Goal: Communication & Community: Answer question/provide support

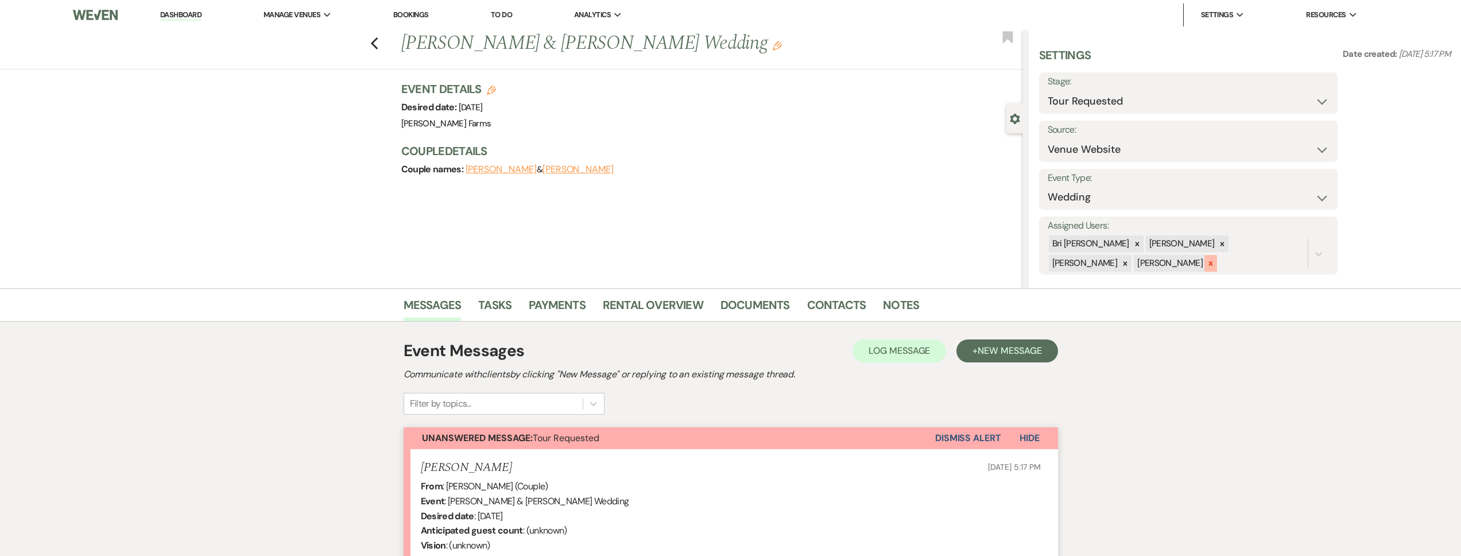
click at [1206, 263] on icon at bounding box center [1210, 263] width 8 height 8
click at [1218, 243] on icon at bounding box center [1222, 244] width 8 height 8
click at [1218, 243] on icon at bounding box center [1222, 245] width 8 height 8
click at [1291, 244] on button "Save" at bounding box center [1306, 245] width 63 height 23
click at [189, 14] on link "Dashboard" at bounding box center [180, 15] width 41 height 11
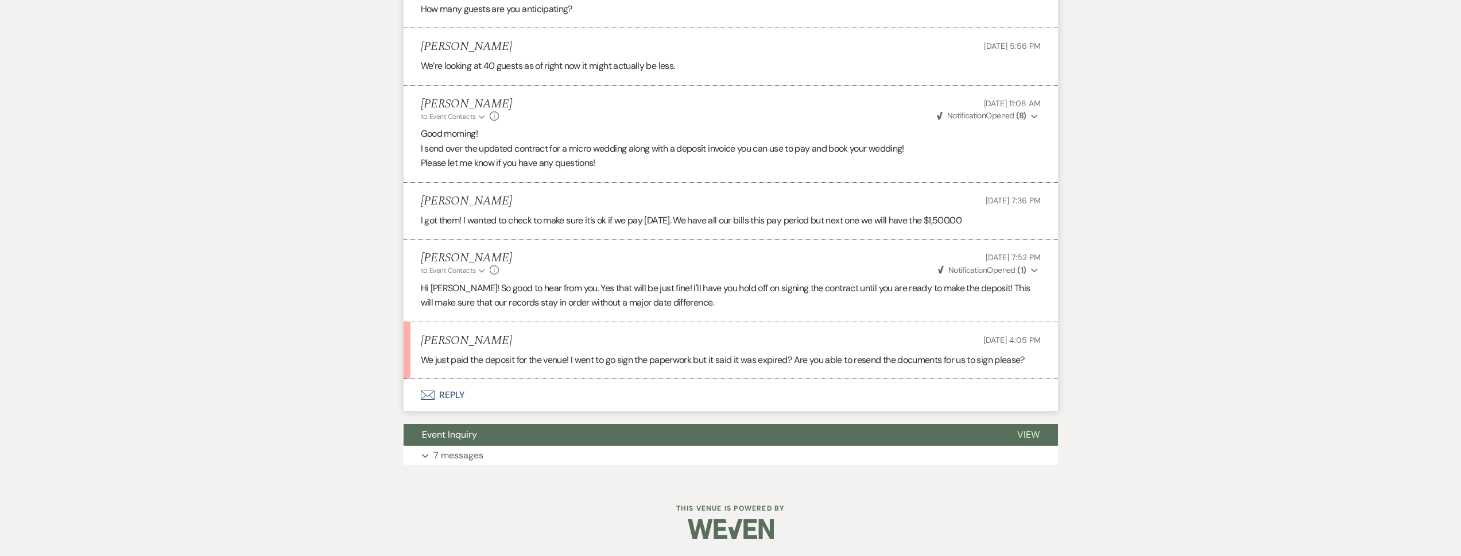
scroll to position [1815, 0]
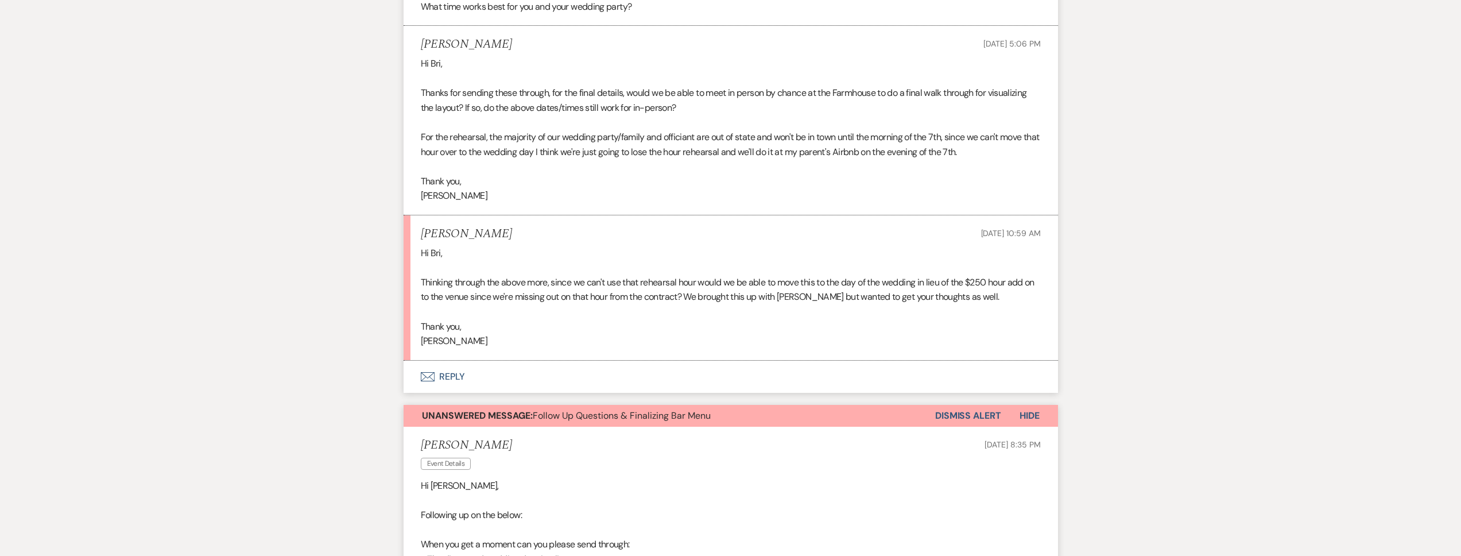
scroll to position [710, 0]
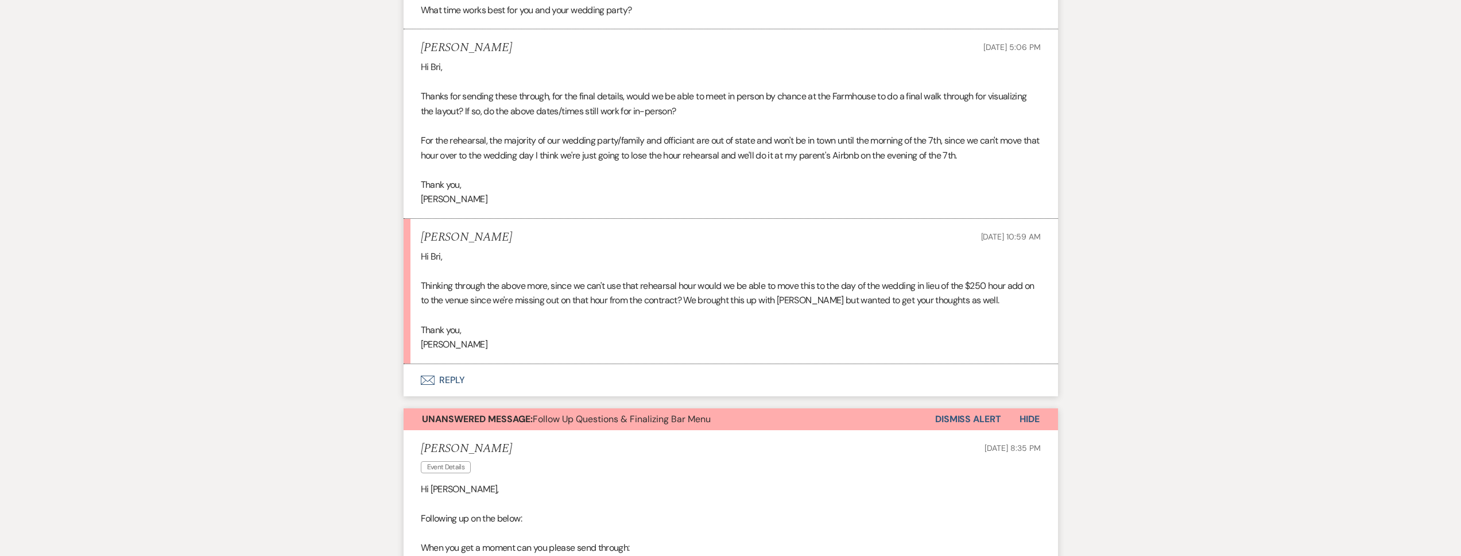
click at [497, 387] on button "Envelope Reply" at bounding box center [730, 380] width 654 height 32
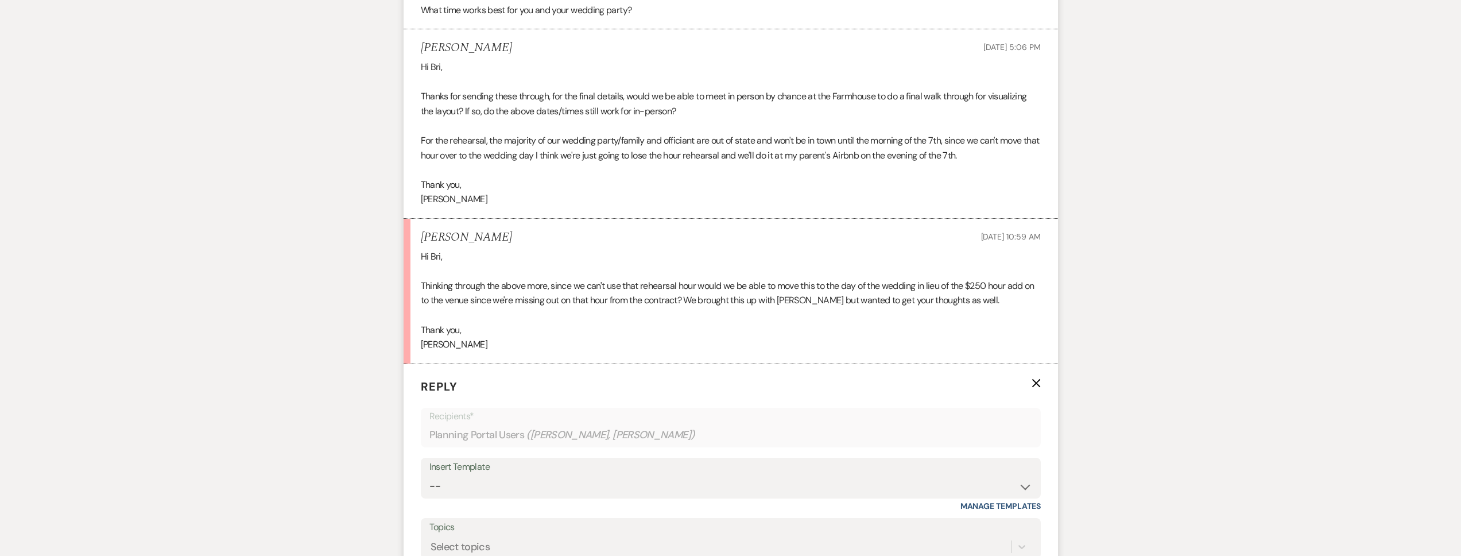
scroll to position [929, 0]
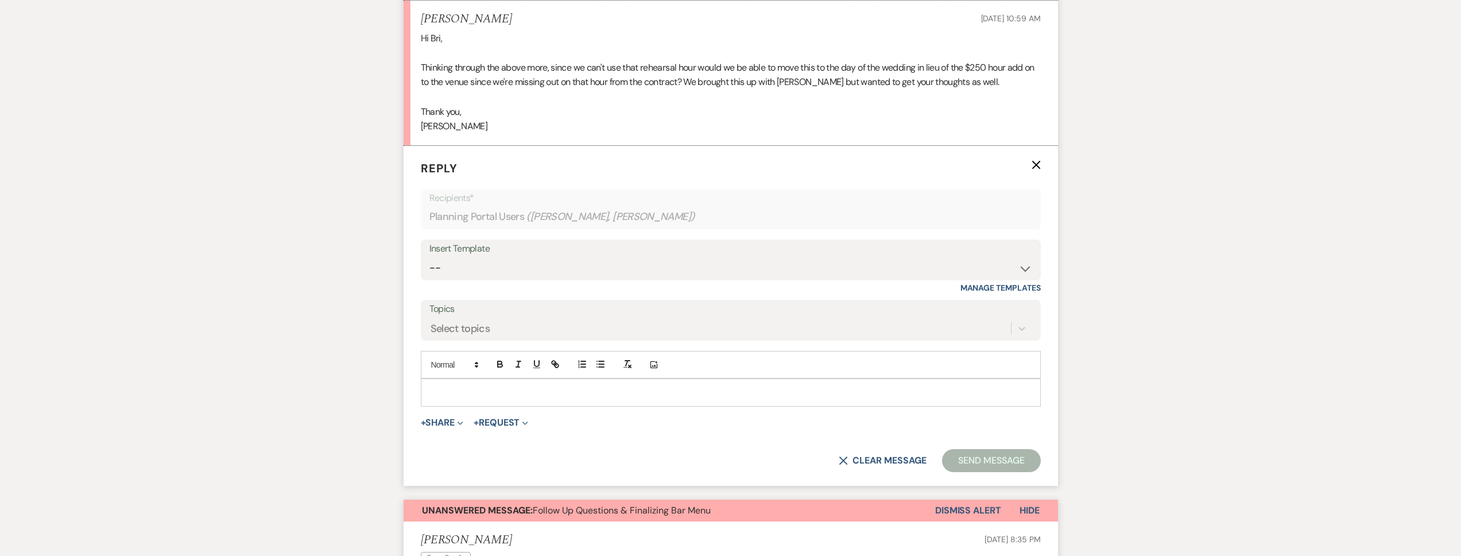
click at [466, 398] on p at bounding box center [730, 392] width 601 height 13
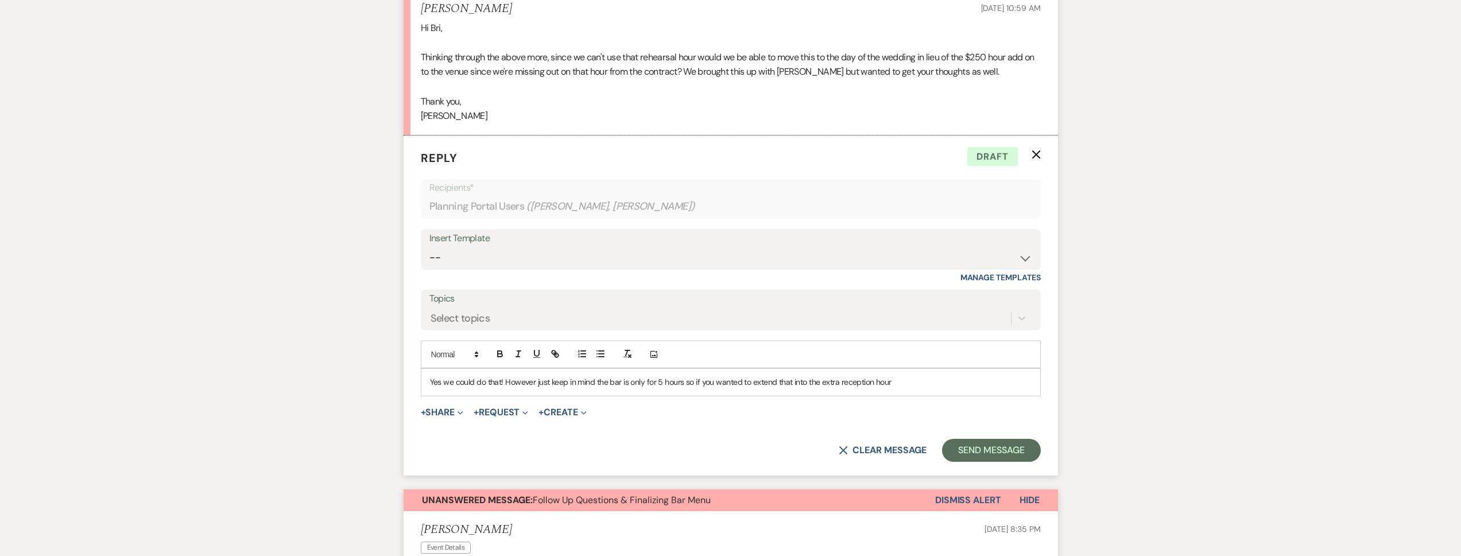
scroll to position [939, 0]
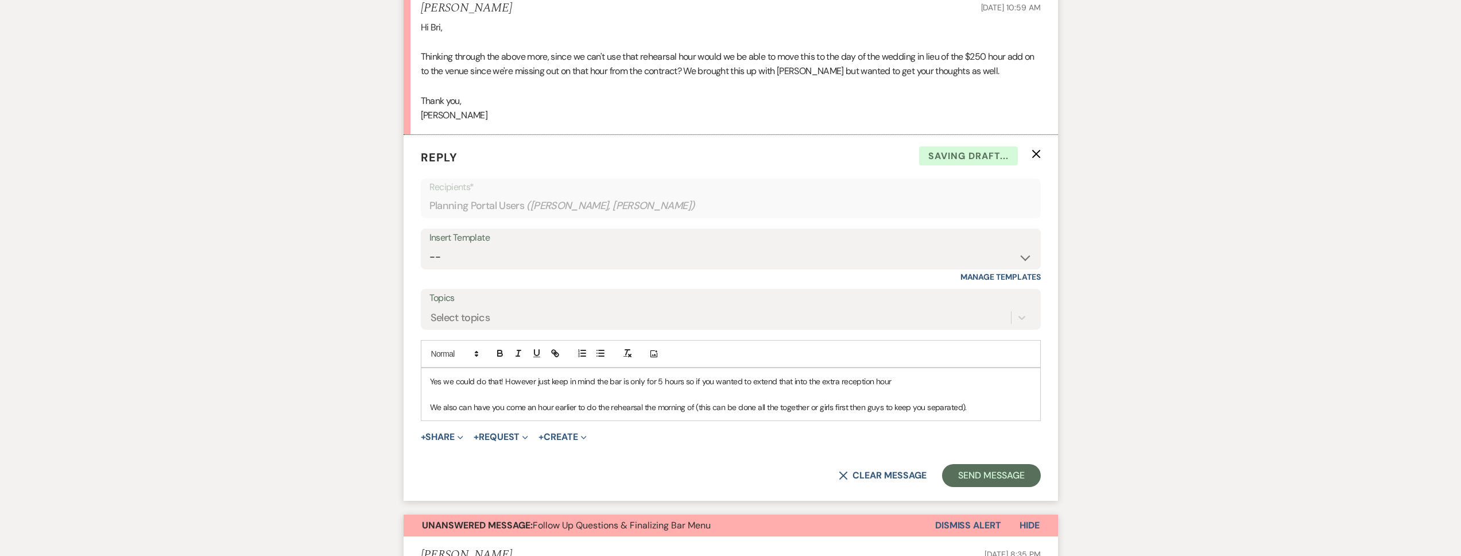
click at [907, 387] on p "Yes we could do that! However just keep in mind the bar is only for 5 hours so …" at bounding box center [730, 381] width 601 height 13
click at [978, 413] on p "We also can have you come an hour earlier to do the rehearsal the morning of (t…" at bounding box center [730, 407] width 601 height 13
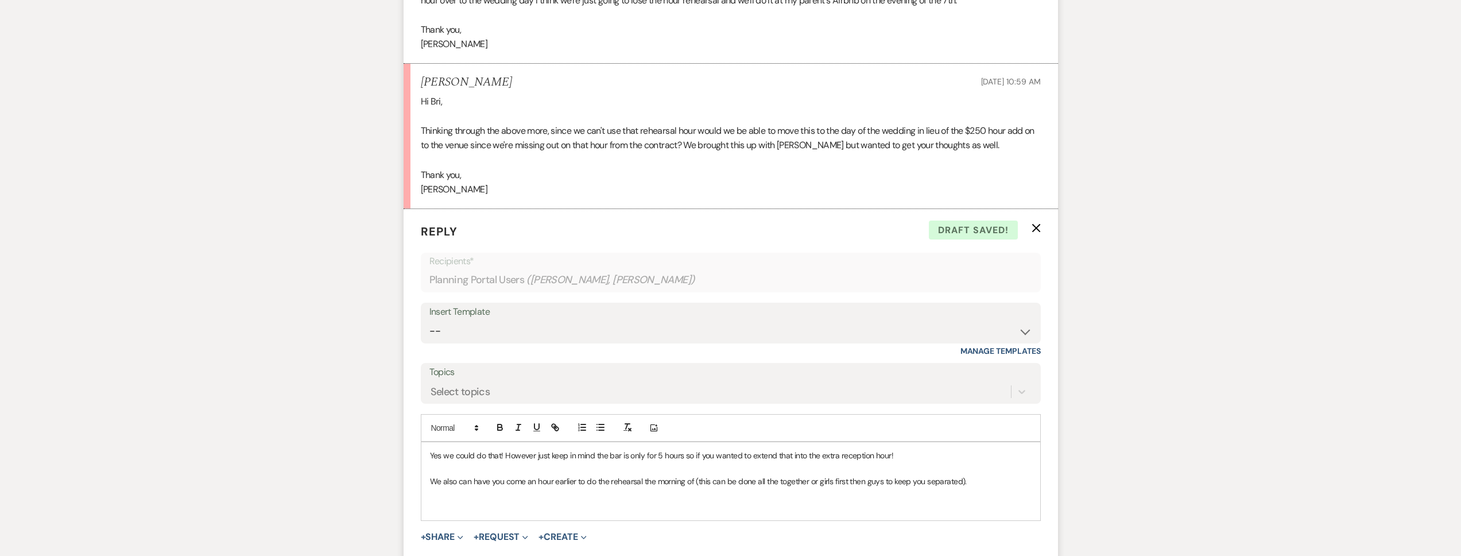
scroll to position [1013, 0]
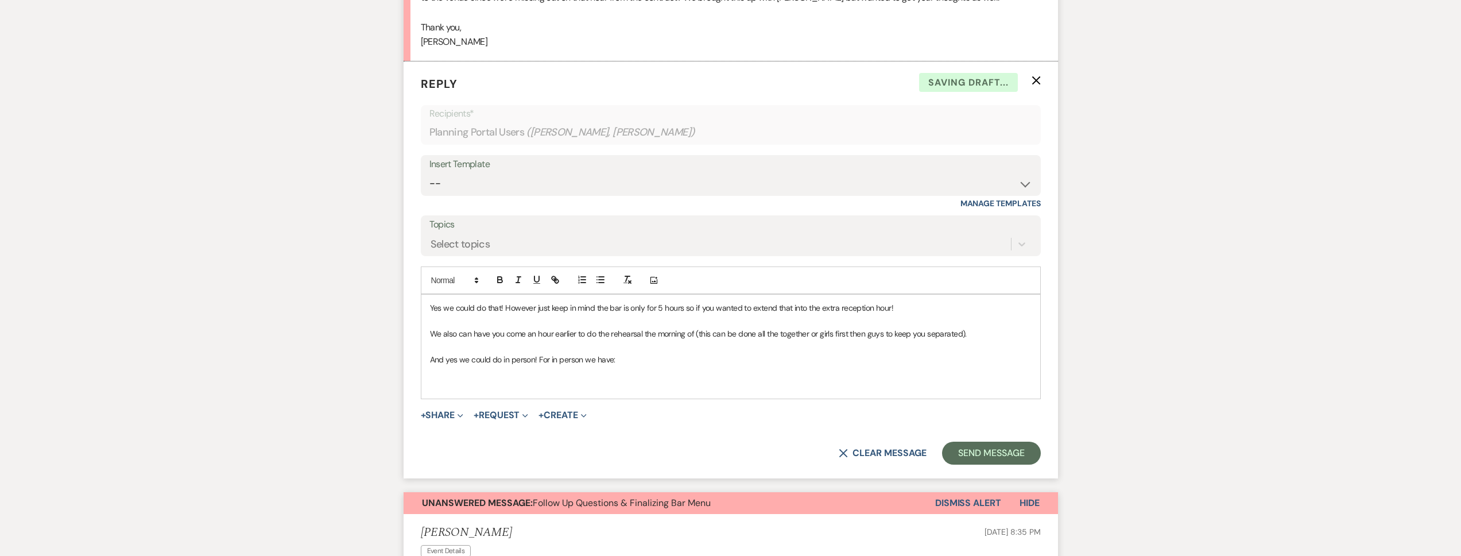
click at [533, 366] on p "And yes we could do in person! For in person we have:" at bounding box center [730, 359] width 601 height 13
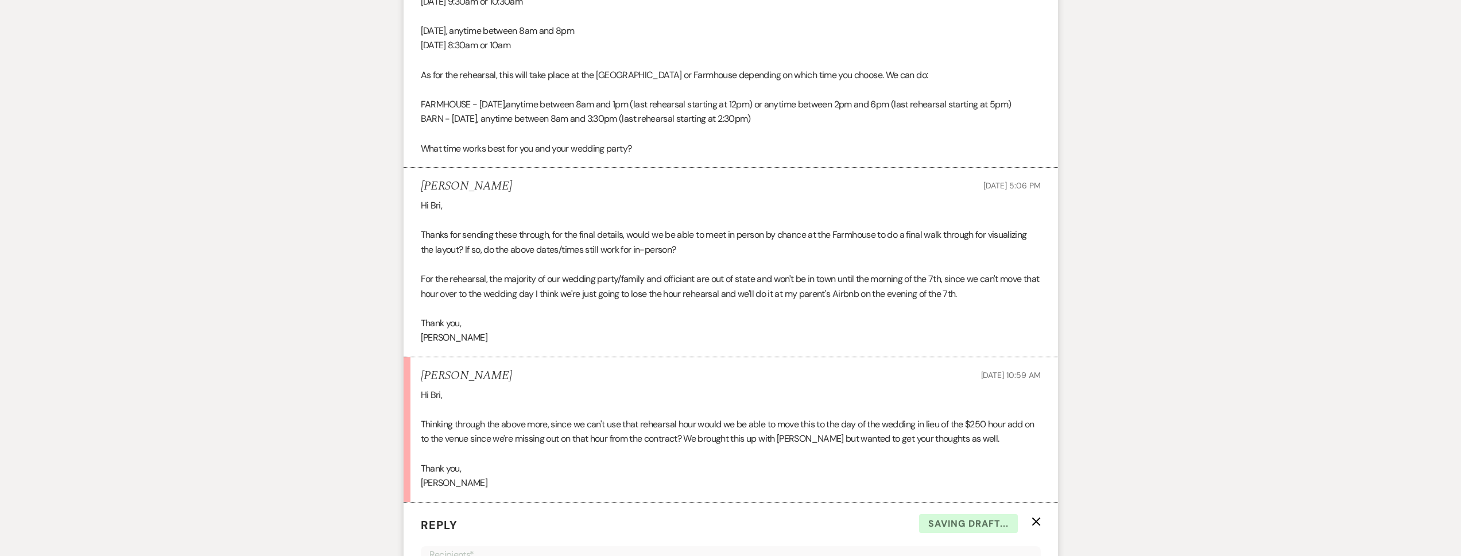
scroll to position [395, 0]
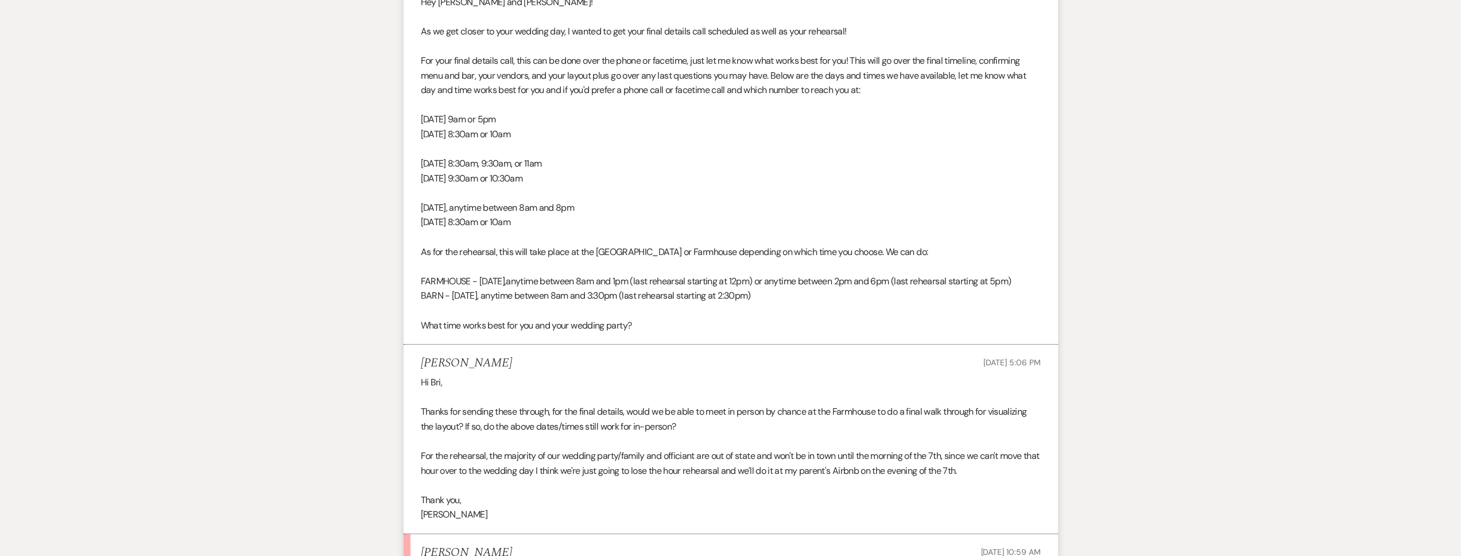
drag, startPoint x: 558, startPoint y: 222, endPoint x: 417, endPoint y: 129, distance: 169.8
click at [413, 125] on li "Bri Schnepf to: Planning Portal Users Expand Info Oct 10, 2025, 2:31 PM Weven C…" at bounding box center [730, 149] width 654 height 391
copy div "Saturday, October 11, at 9am or 5pm Sunday, October 12, at 8:30am or 10am Monda…"
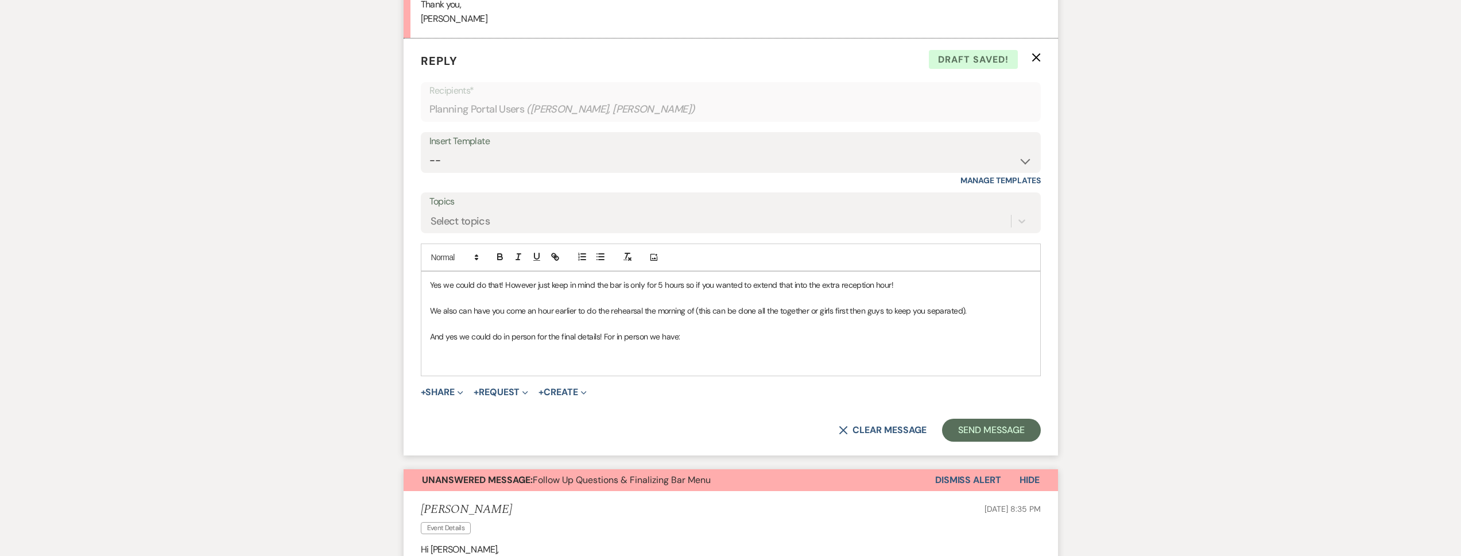
scroll to position [1069, 0]
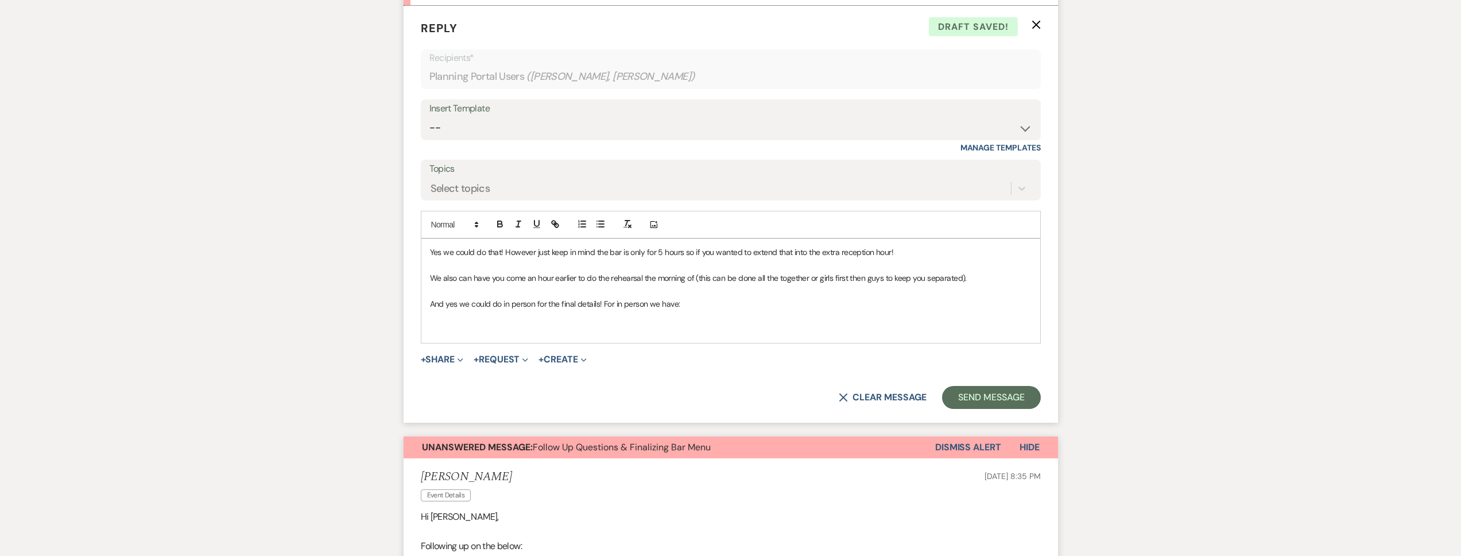
click at [464, 336] on p at bounding box center [730, 329] width 601 height 13
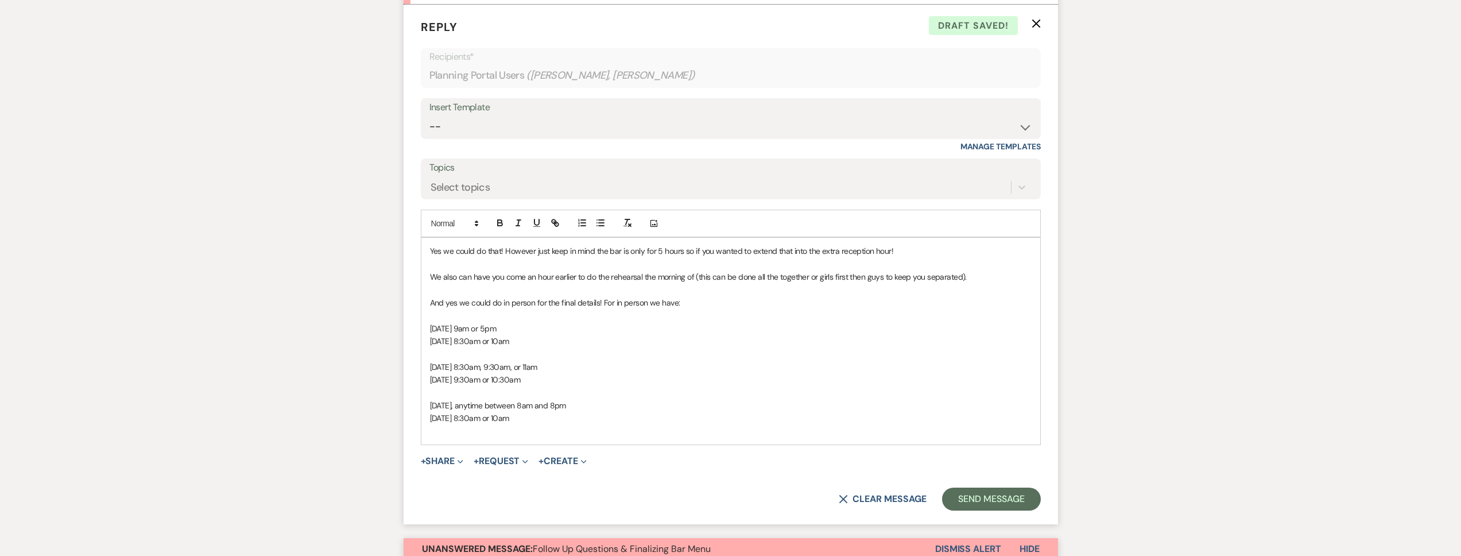
scroll to position [1071, 0]
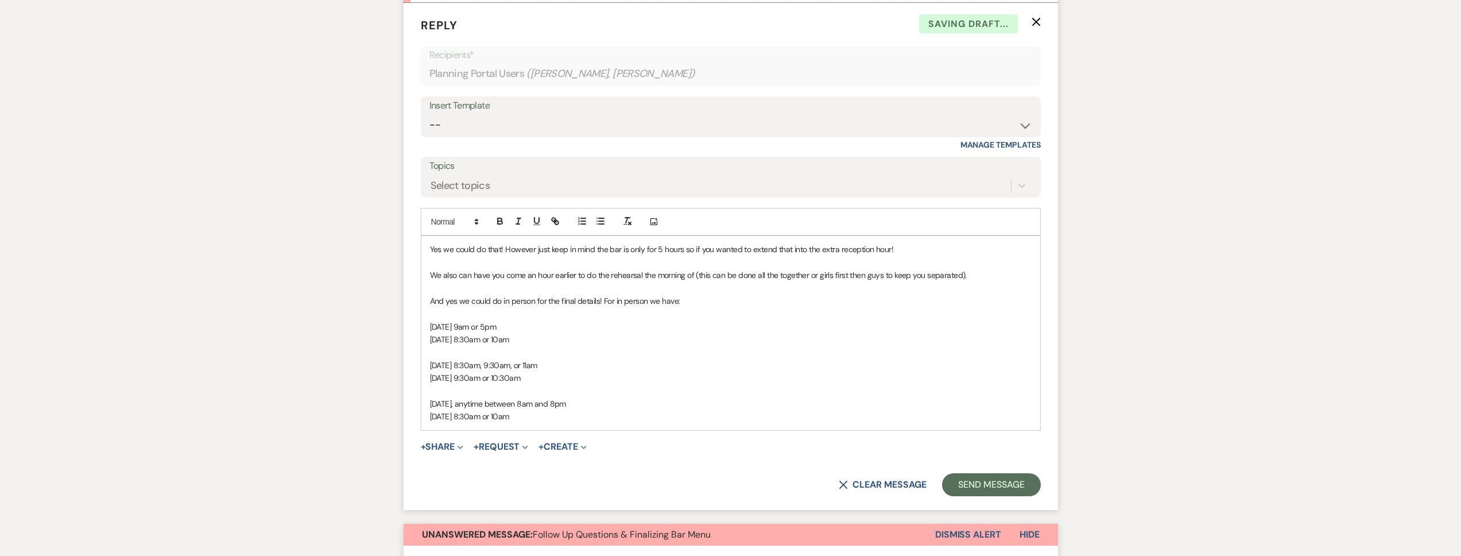
drag, startPoint x: 570, startPoint y: 357, endPoint x: 426, endPoint y: 346, distance: 144.5
click at [426, 346] on div "Yes we could do that! However just keep in mind the bar is only for 5 hours so …" at bounding box center [730, 332] width 619 height 193
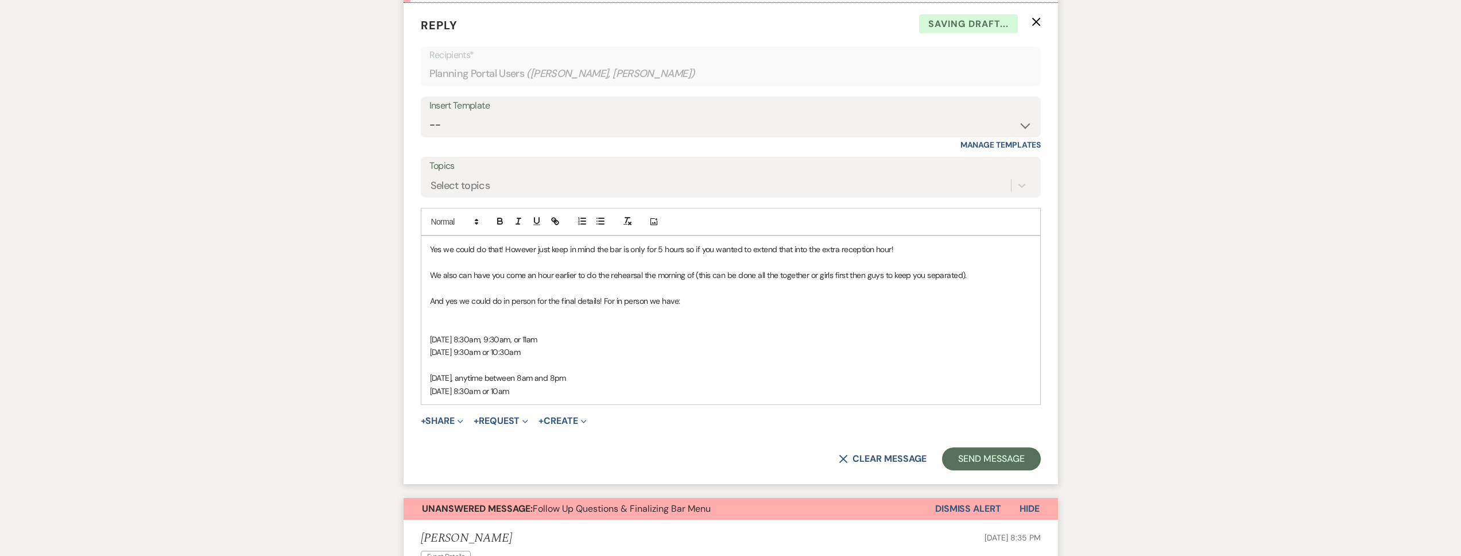
click at [450, 333] on p at bounding box center [730, 326] width 601 height 13
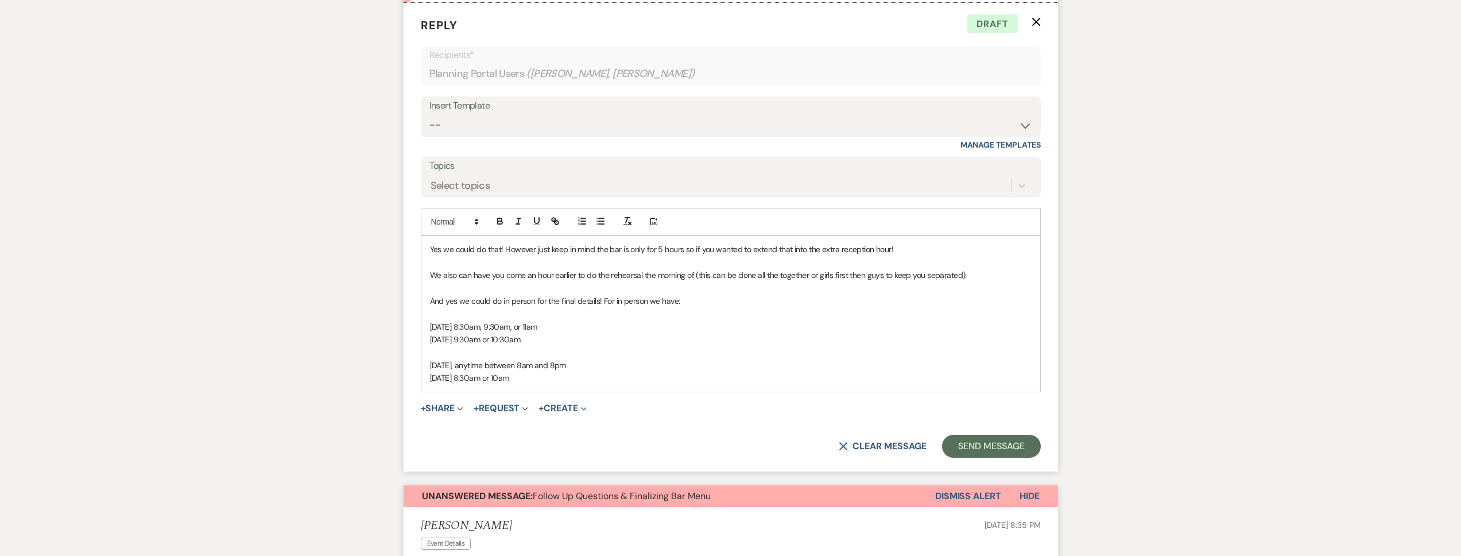
drag, startPoint x: 576, startPoint y: 341, endPoint x: 509, endPoint y: 343, distance: 66.6
click at [509, 332] on span "Monday, October 13, at 8:30am, 9:30am, or 11am" at bounding box center [483, 326] width 107 height 10
drag, startPoint x: 577, startPoint y: 352, endPoint x: 502, endPoint y: 354, distance: 75.2
click at [502, 345] on p "Tuesday, October 14, at 9:30am or 10:30am" at bounding box center [730, 339] width 601 height 13
drag, startPoint x: 611, startPoint y: 355, endPoint x: 502, endPoint y: 355, distance: 109.0
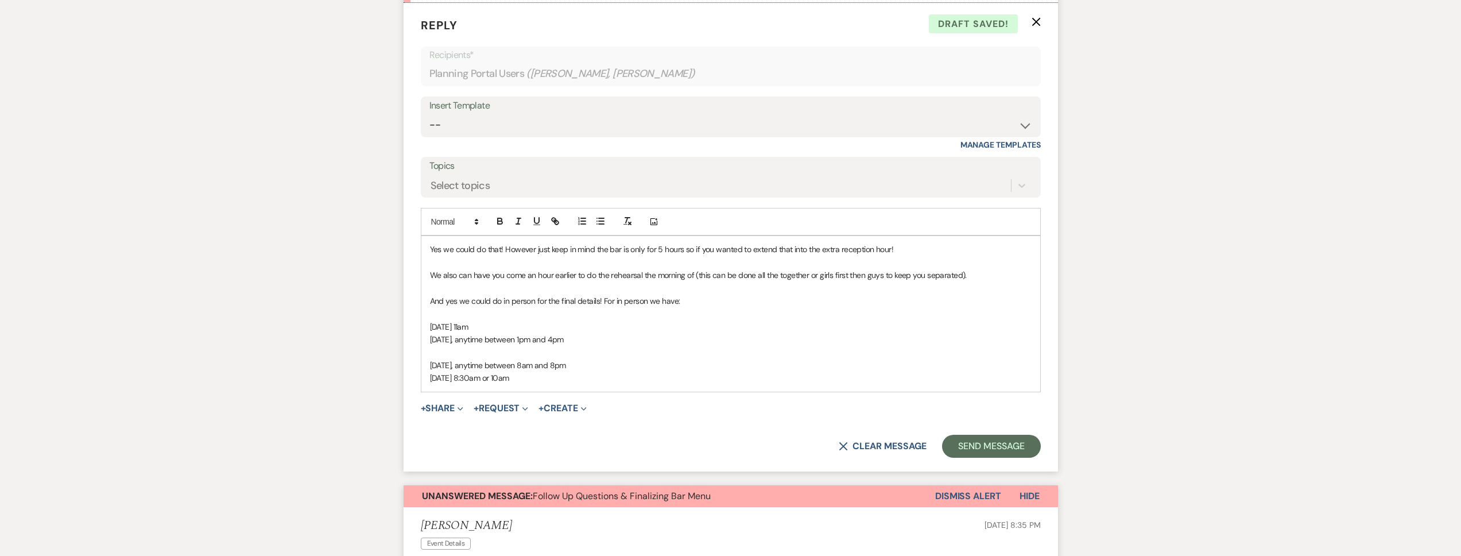
click at [502, 345] on p "Tuesday, October 14, anytime between 1pm and 4pm" at bounding box center [730, 339] width 601 height 13
click at [564, 344] on span "Tuesday, October 14, anytime between 1pm and 4pm" at bounding box center [497, 339] width 134 height 10
click at [613, 345] on p "Tuesday, October 14, anytime between 1pm and 4pm" at bounding box center [730, 339] width 601 height 13
drag, startPoint x: 611, startPoint y: 355, endPoint x: 594, endPoint y: 358, distance: 17.5
click at [594, 345] on p "Tuesday, October 14, anytime between 1pm and 4pm" at bounding box center [730, 339] width 601 height 13
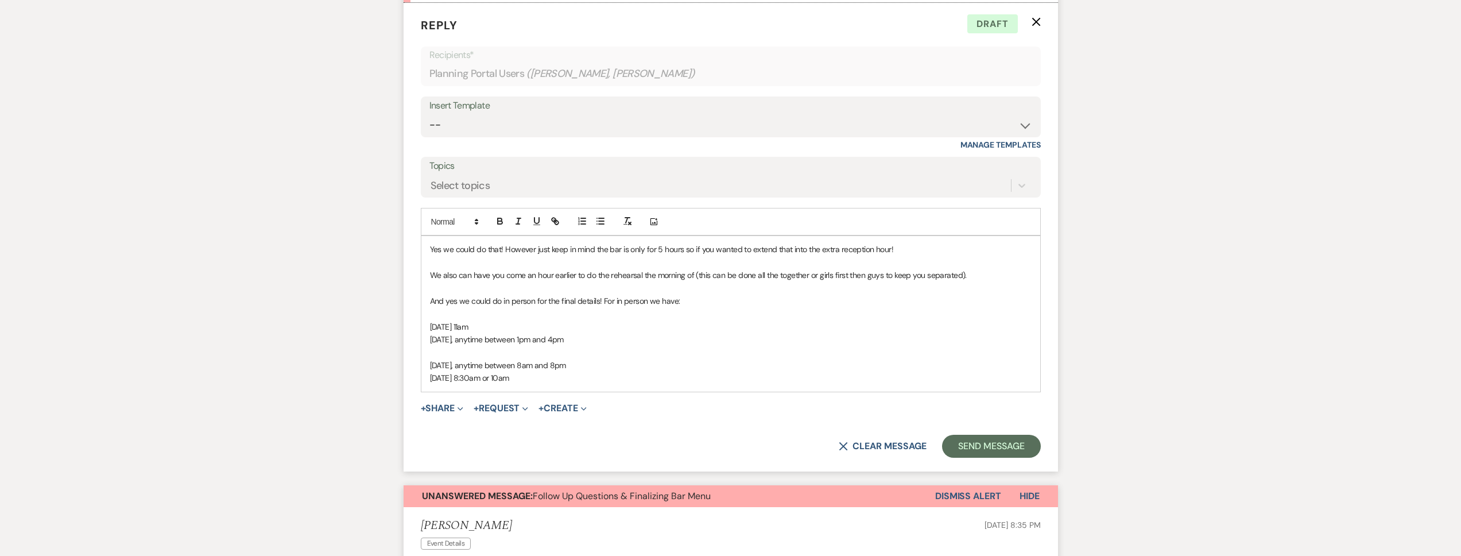
click at [564, 344] on span "Tuesday, October 14, anytime between 1pm and 4pm" at bounding box center [497, 339] width 134 height 10
click at [509, 383] on span "Tuesday, October 21, at 8:30am or 10am" at bounding box center [469, 377] width 79 height 10
click at [670, 384] on p "Tuesday, October 21, at 8am or 10am" at bounding box center [730, 377] width 601 height 13
click at [988, 457] on button "Send Message" at bounding box center [991, 445] width 98 height 23
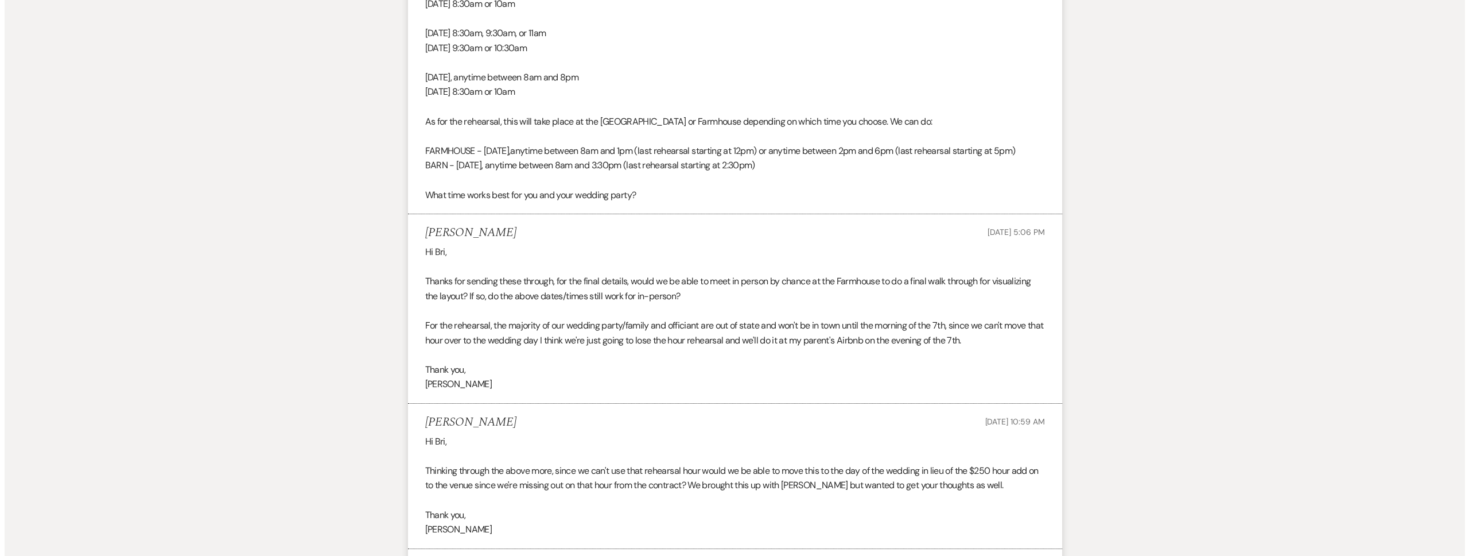
scroll to position [0, 0]
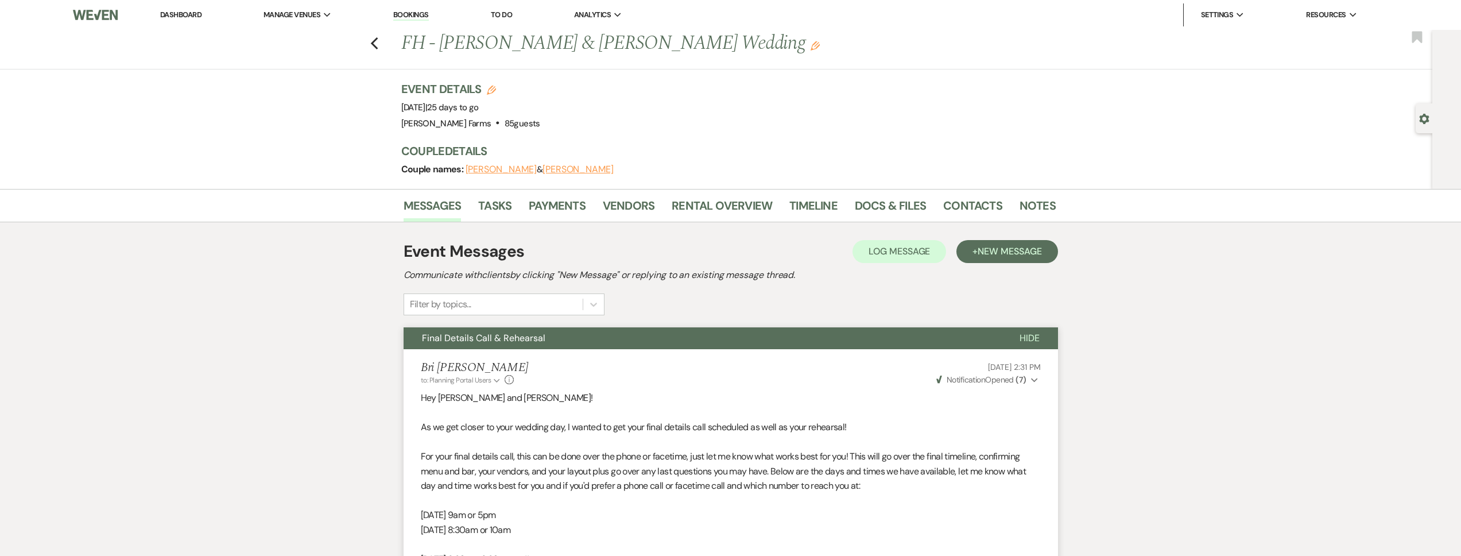
click at [192, 10] on link "Dashboard" at bounding box center [180, 15] width 41 height 10
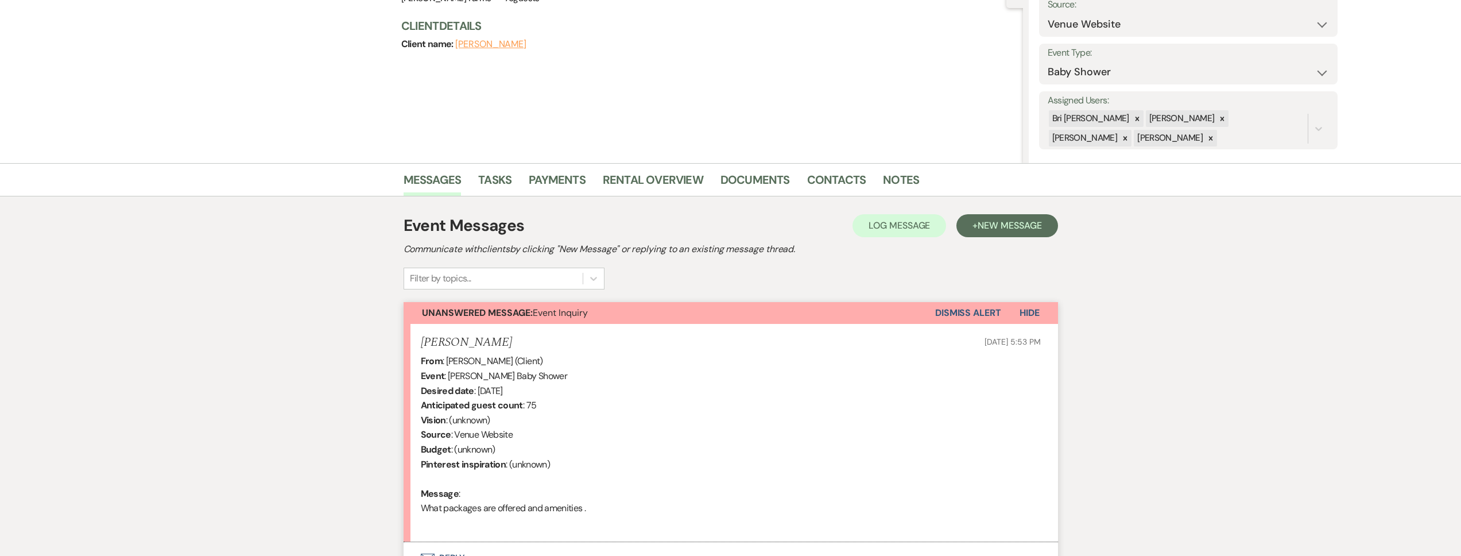
scroll to position [123, 0]
click at [1204, 134] on div at bounding box center [1210, 139] width 13 height 17
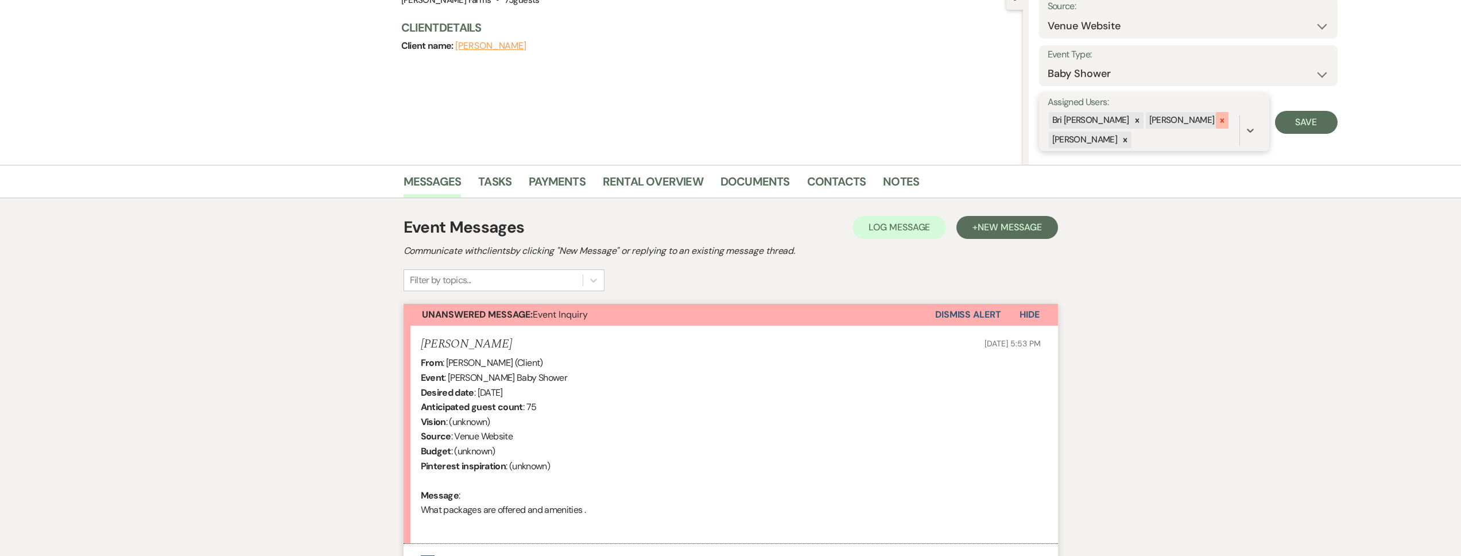
click at [1215, 123] on div at bounding box center [1221, 120] width 13 height 17
click at [1220, 120] on icon at bounding box center [1222, 122] width 4 height 4
click at [1301, 128] on button "Save" at bounding box center [1306, 121] width 63 height 23
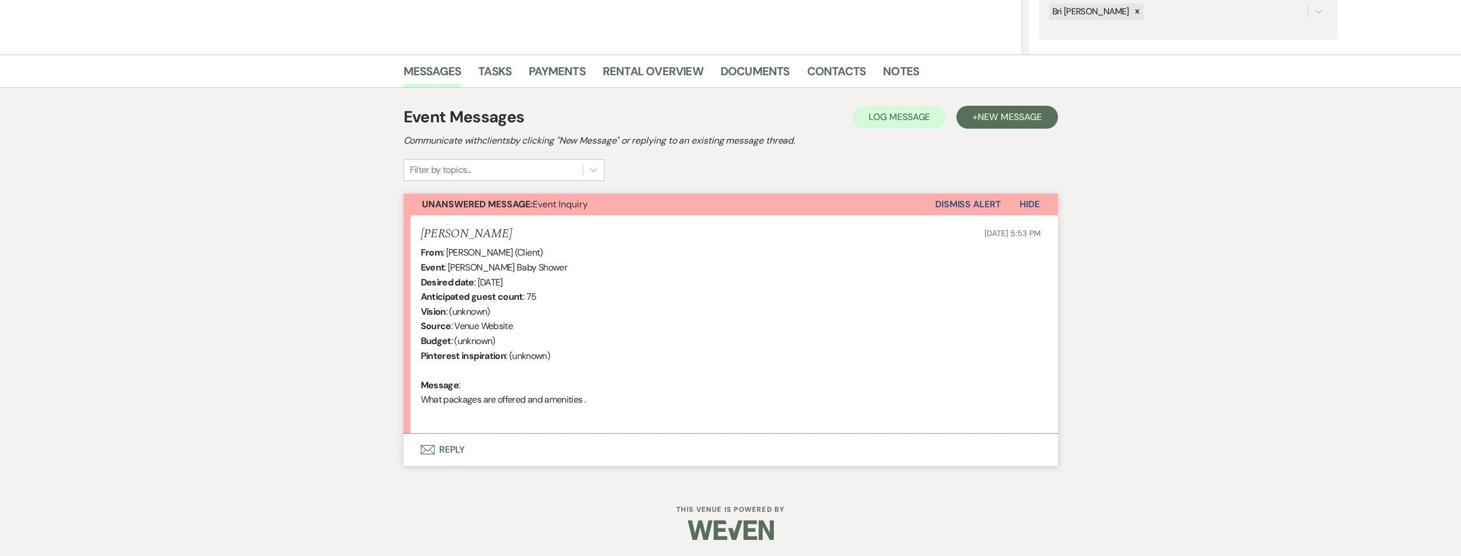
scroll to position [235, 0]
click at [550, 440] on button "Envelope Reply" at bounding box center [730, 448] width 654 height 32
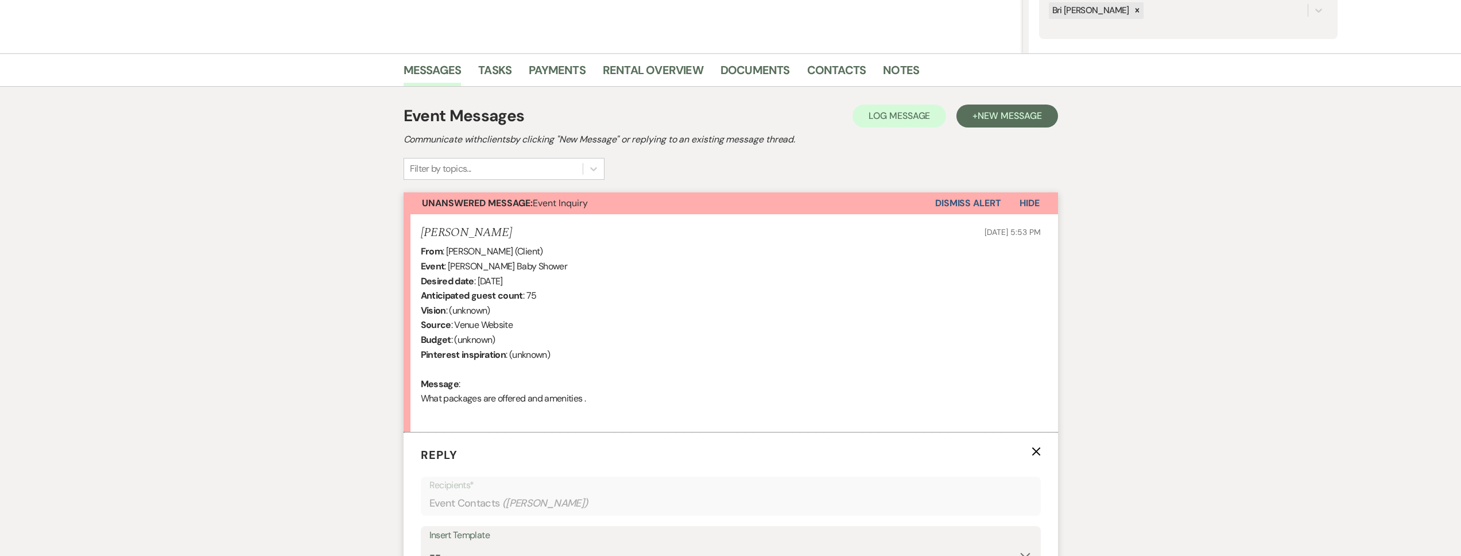
click at [1038, 452] on icon "X" at bounding box center [1035, 450] width 9 height 9
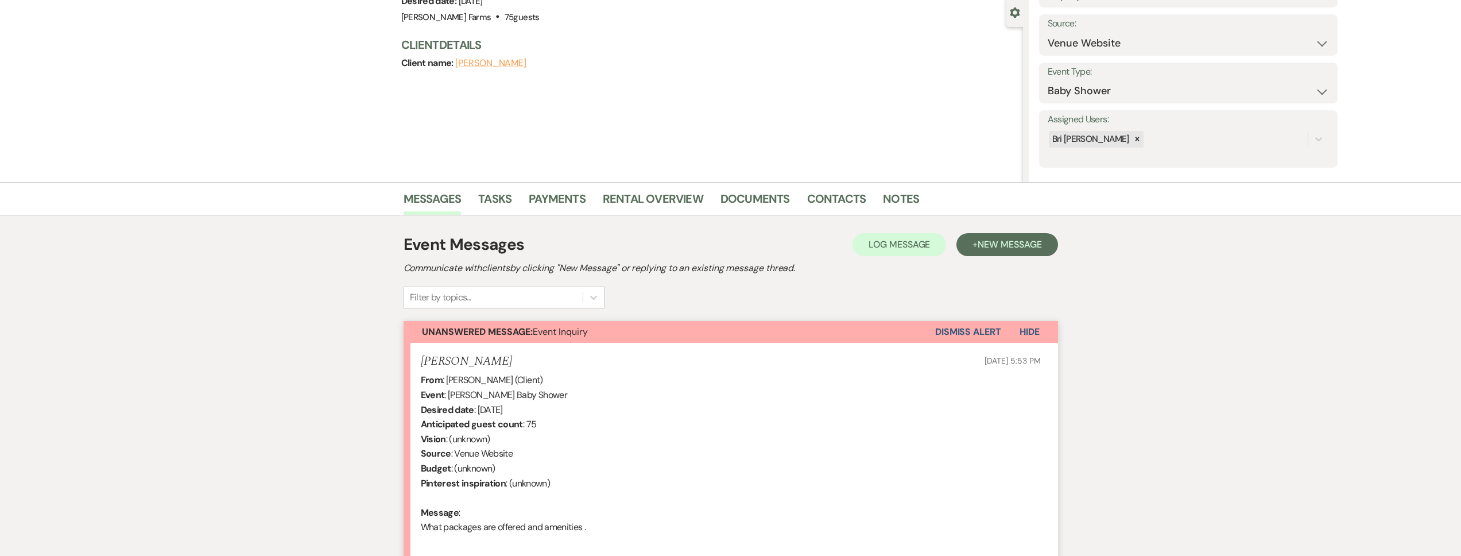
scroll to position [0, 0]
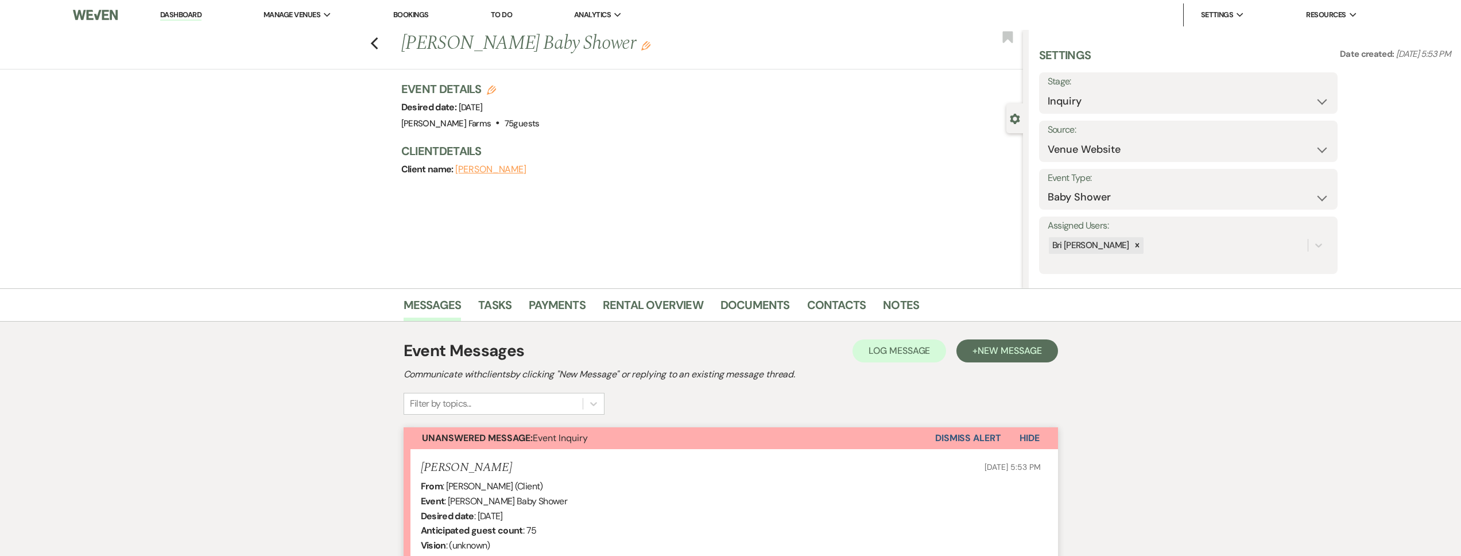
click at [196, 18] on link "Dashboard" at bounding box center [180, 15] width 41 height 11
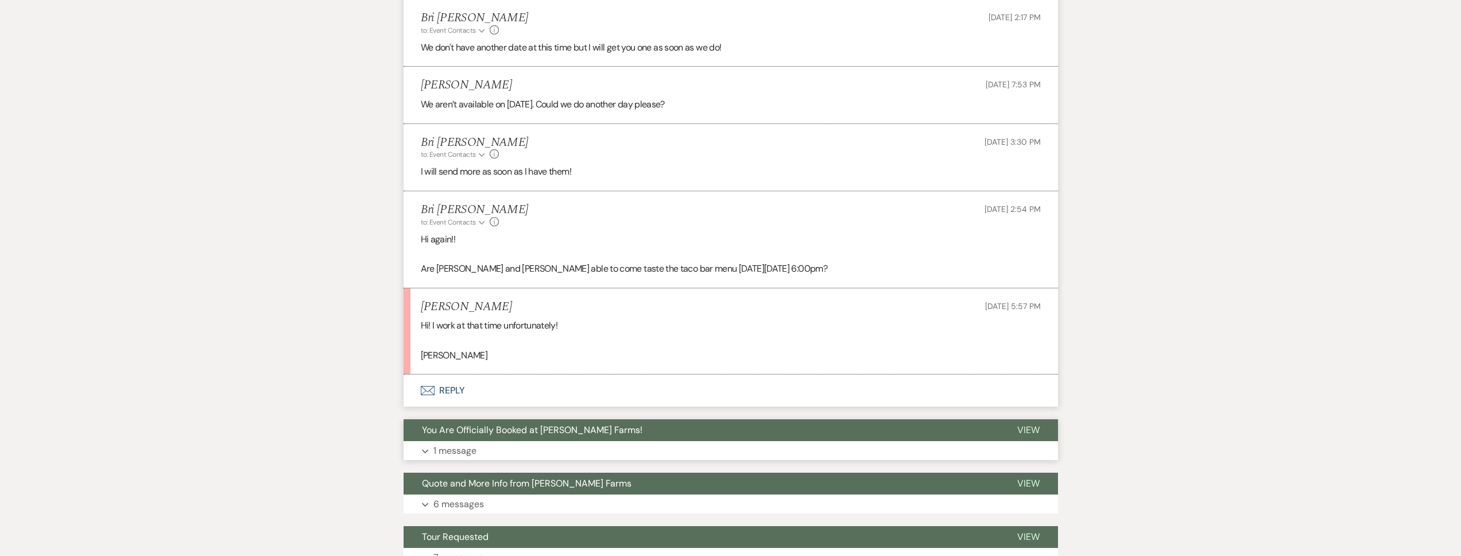
scroll to position [6513, 0]
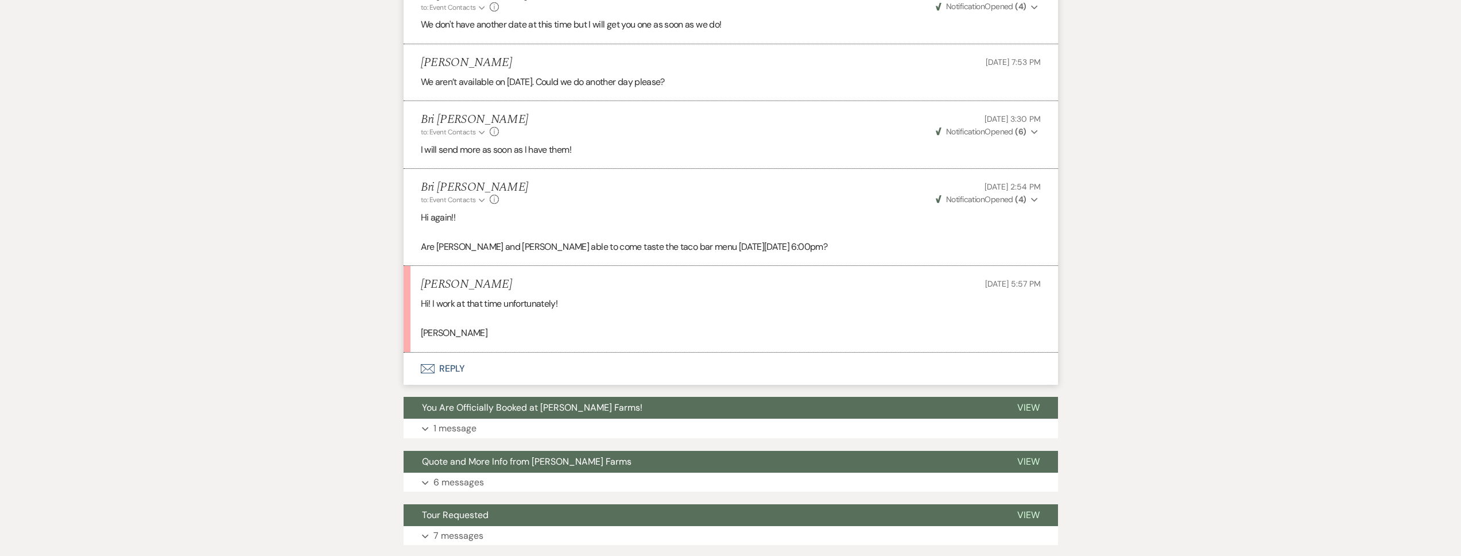
click at [504, 358] on button "Envelope Reply" at bounding box center [730, 368] width 654 height 32
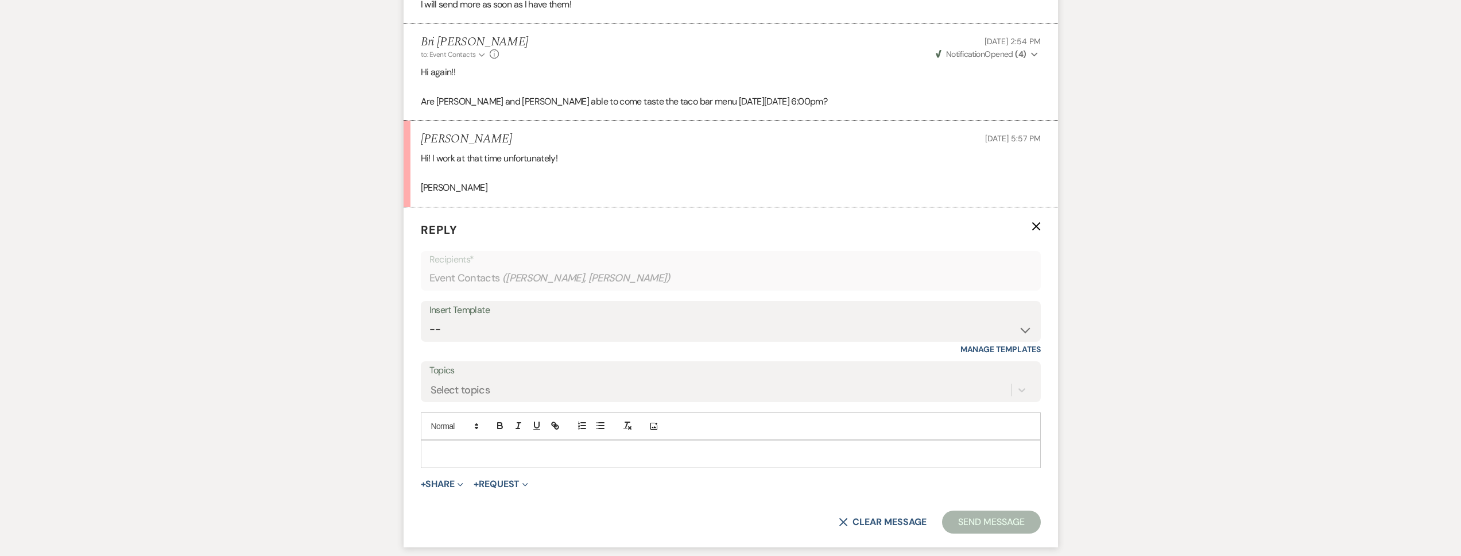
scroll to position [6659, 0]
click at [508, 439] on div at bounding box center [730, 452] width 619 height 26
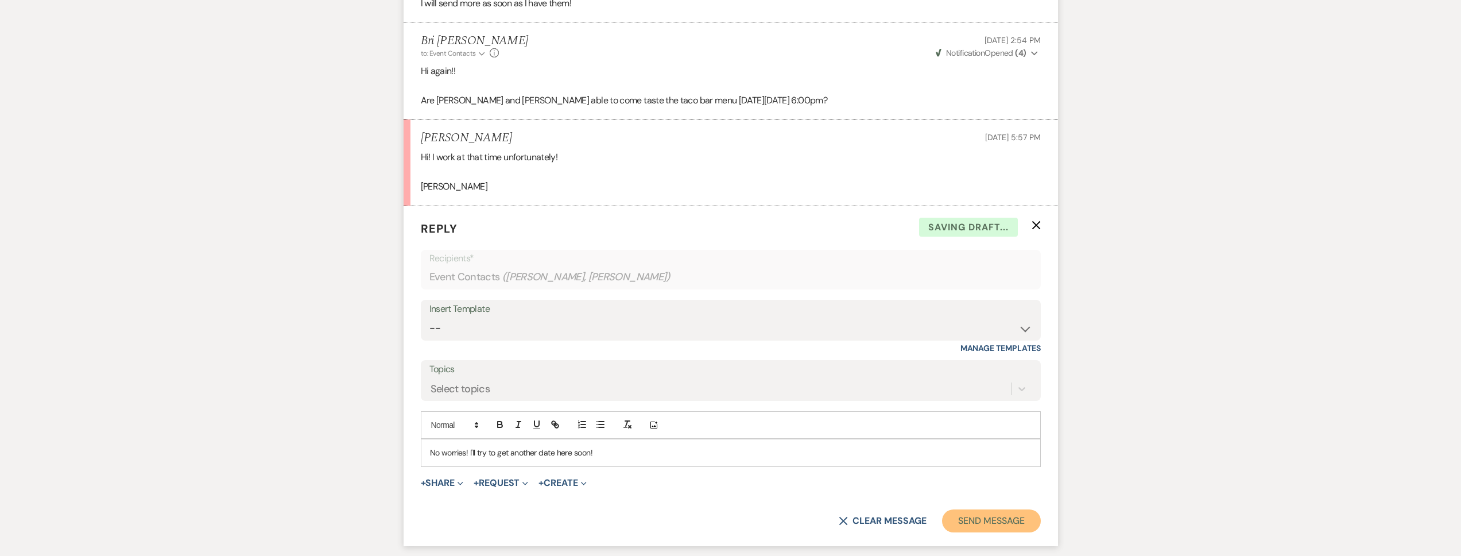
click at [1001, 509] on button "Send Message" at bounding box center [991, 520] width 98 height 23
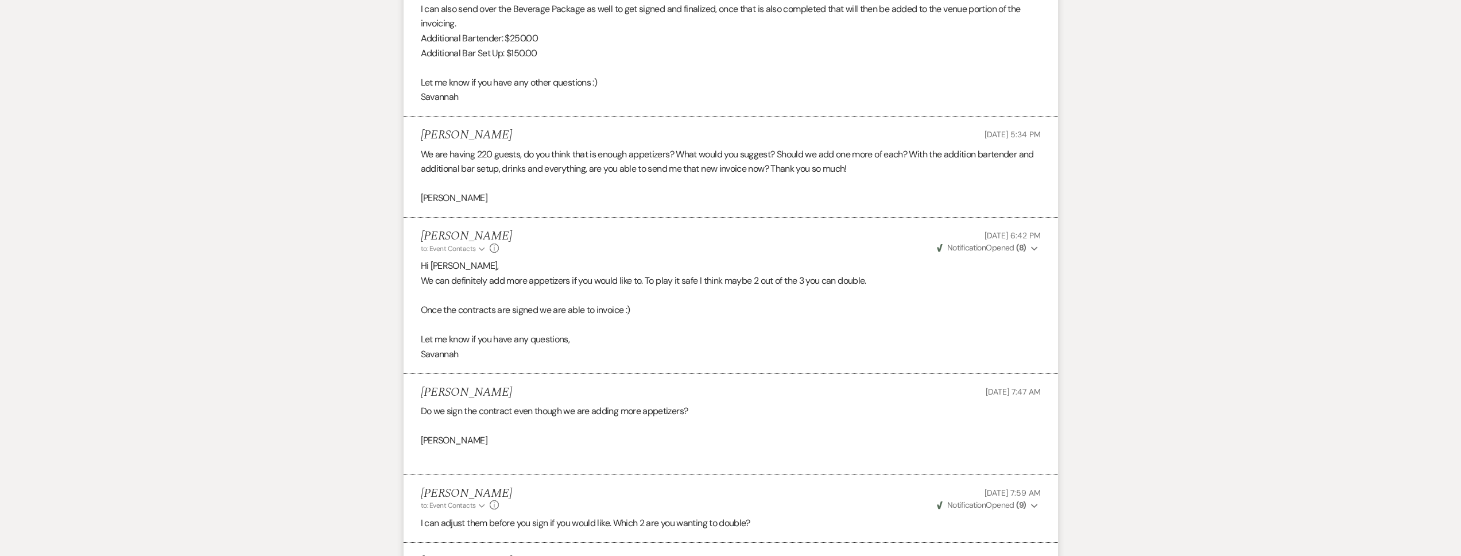
scroll to position [0, 0]
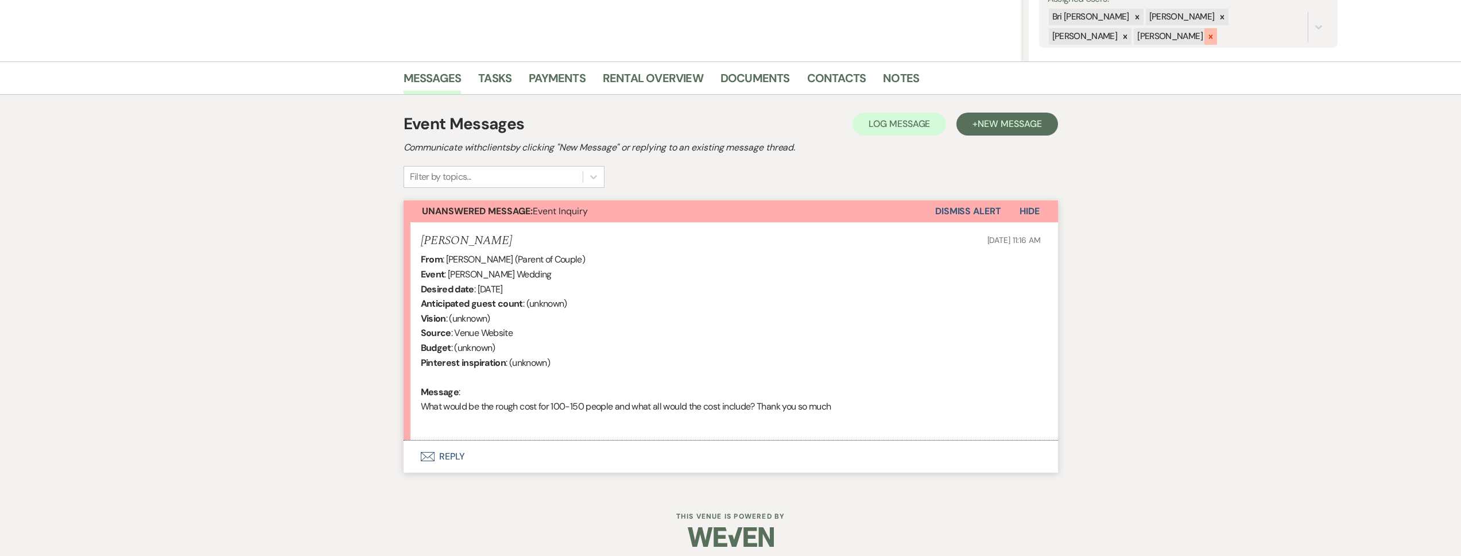
click at [1204, 35] on div at bounding box center [1210, 36] width 13 height 17
click at [1218, 17] on icon at bounding box center [1222, 17] width 8 height 8
click at [1218, 17] on icon at bounding box center [1222, 18] width 8 height 8
click at [1307, 20] on button "Save" at bounding box center [1306, 18] width 63 height 23
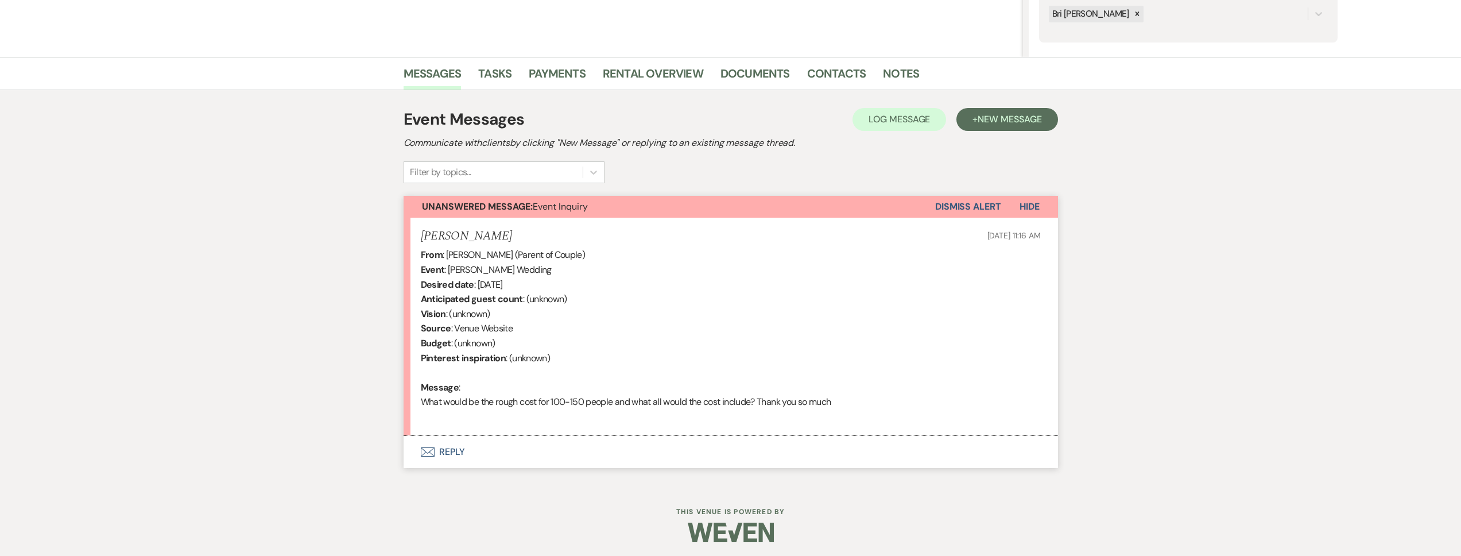
scroll to position [235, 0]
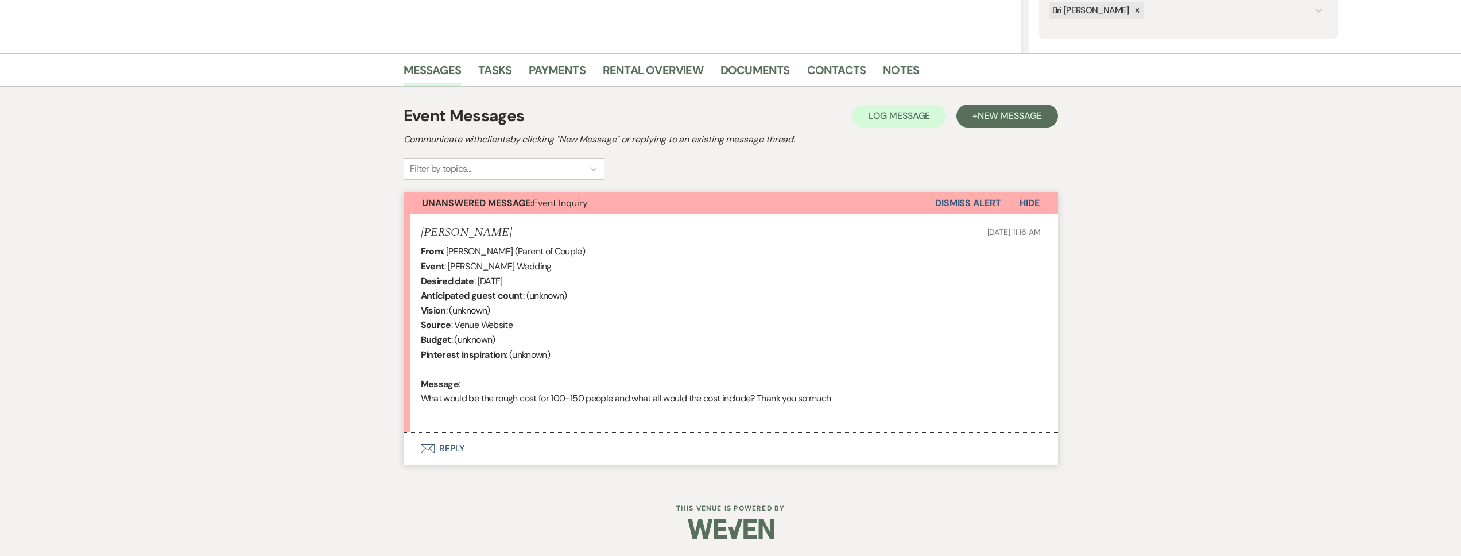
click at [569, 467] on div "Event Messages Log Log Message + New Message Communicate with clients by clicki…" at bounding box center [730, 284] width 654 height 372
click at [570, 453] on button "Envelope Reply" at bounding box center [730, 448] width 654 height 32
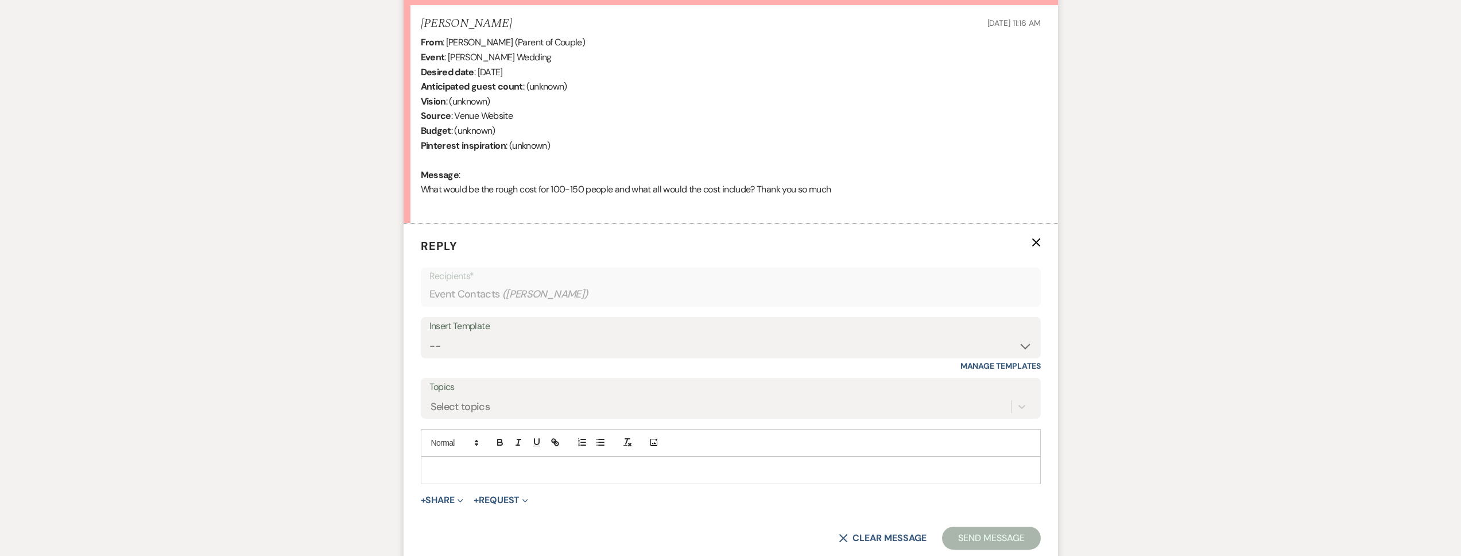
scroll to position [448, 0]
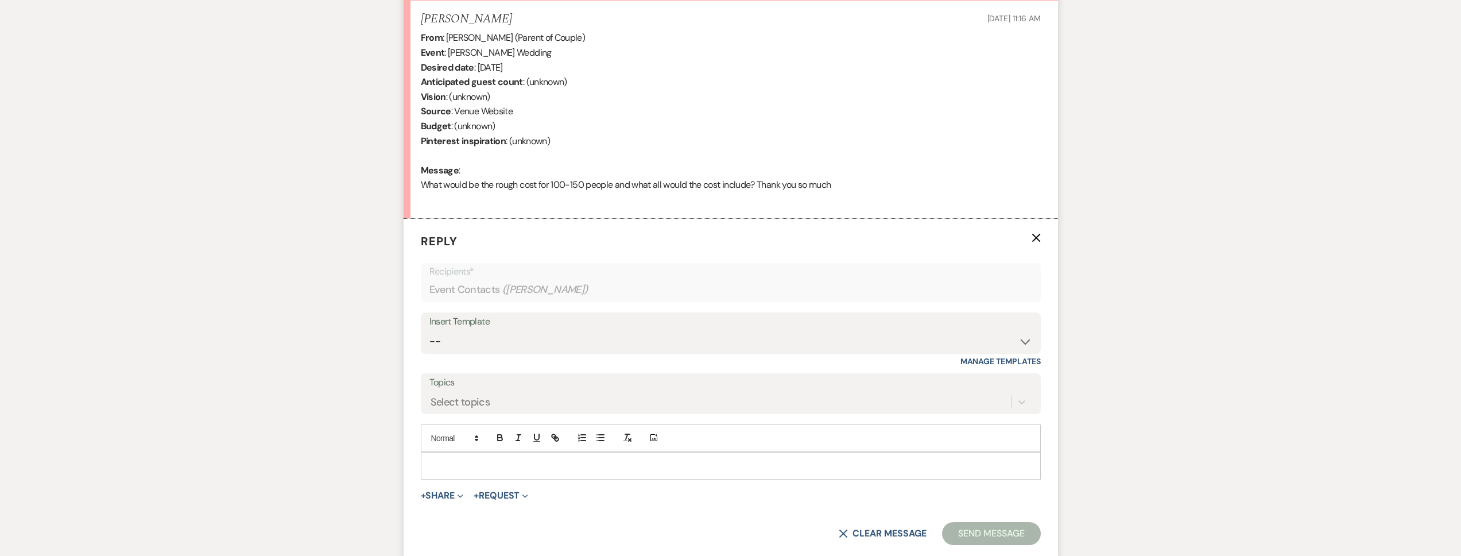
click at [540, 317] on div "Insert Template" at bounding box center [730, 321] width 603 height 17
click at [537, 344] on select "-- Tour Request Response Follow Up Contract (Pre-Booked Leads) Weven Planning P…" at bounding box center [730, 341] width 603 height 22
select select "2135"
click at [429, 330] on select "-- Tour Request Response Follow Up Contract (Pre-Booked Leads) Weven Planning P…" at bounding box center [730, 341] width 603 height 22
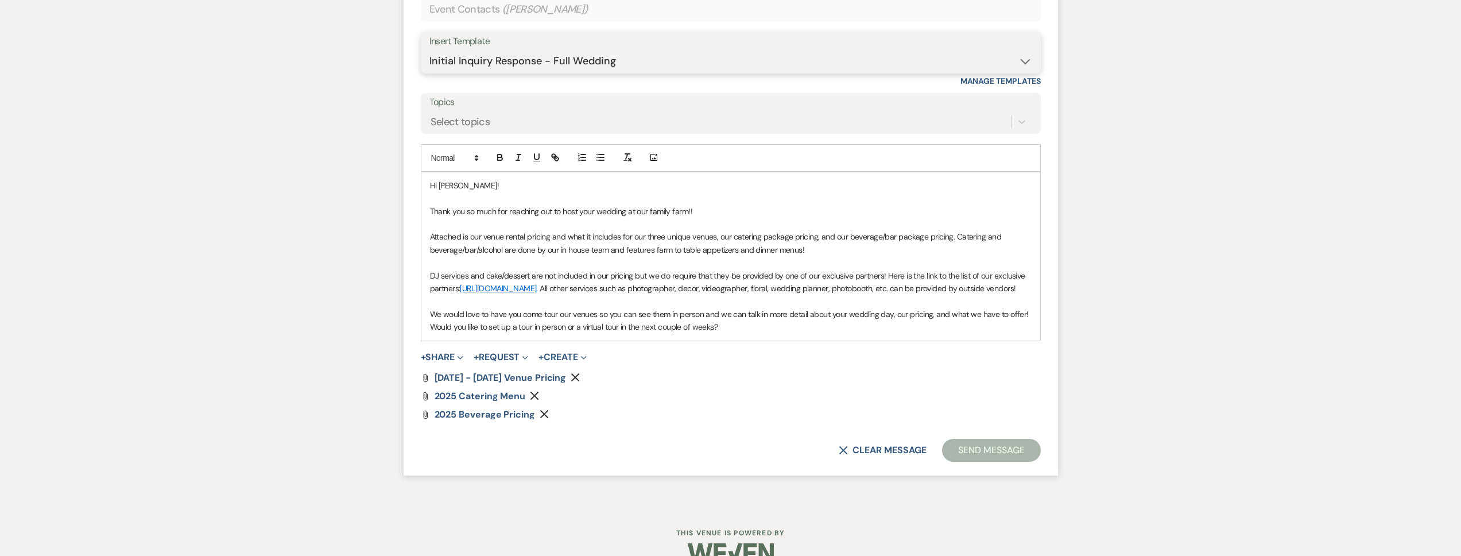
scroll to position [765, 0]
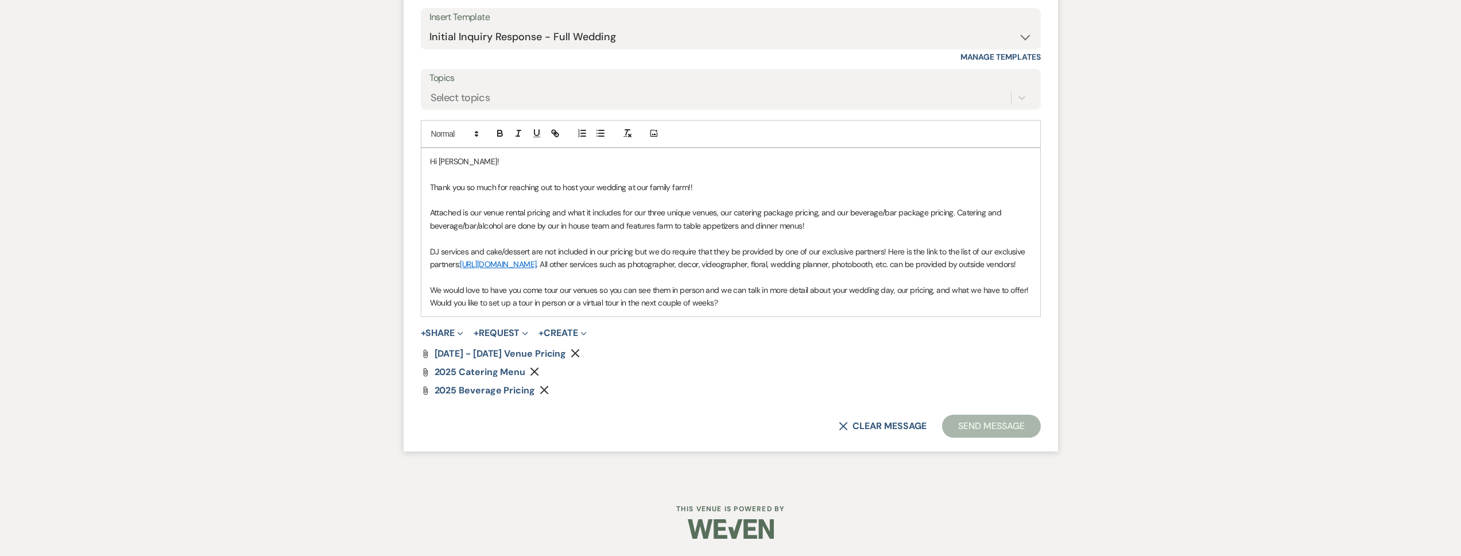
click at [849, 213] on p "Attached is our venue rental pricing and what it includes for our three unique …" at bounding box center [730, 219] width 601 height 26
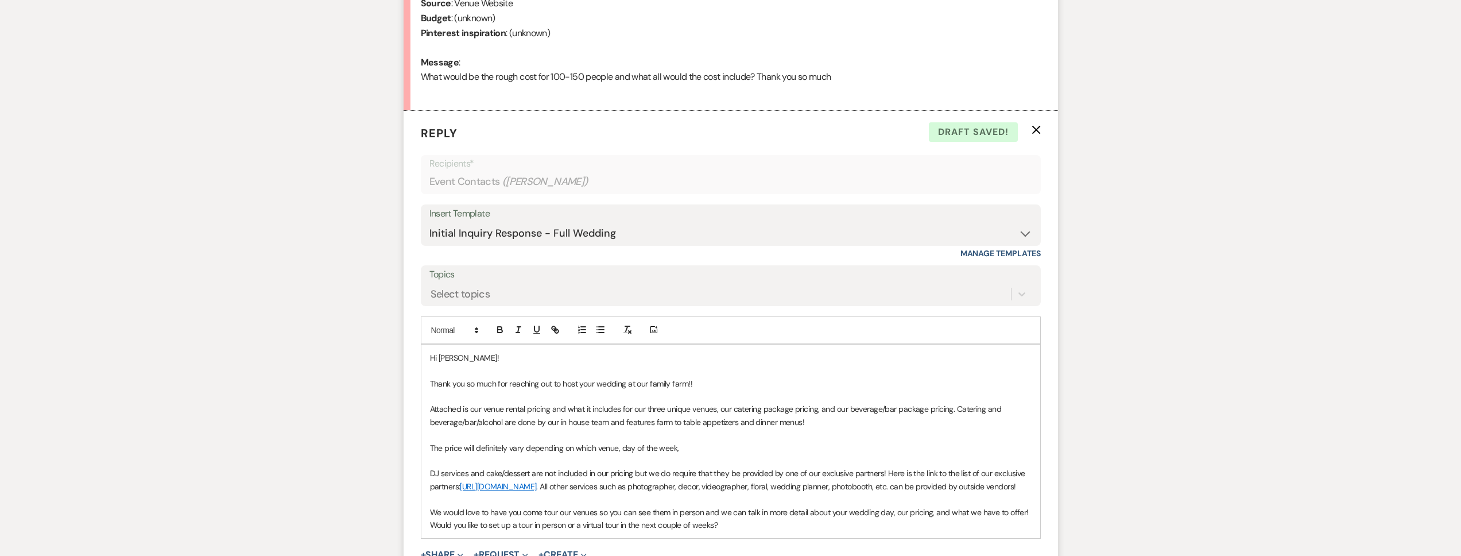
scroll to position [670, 0]
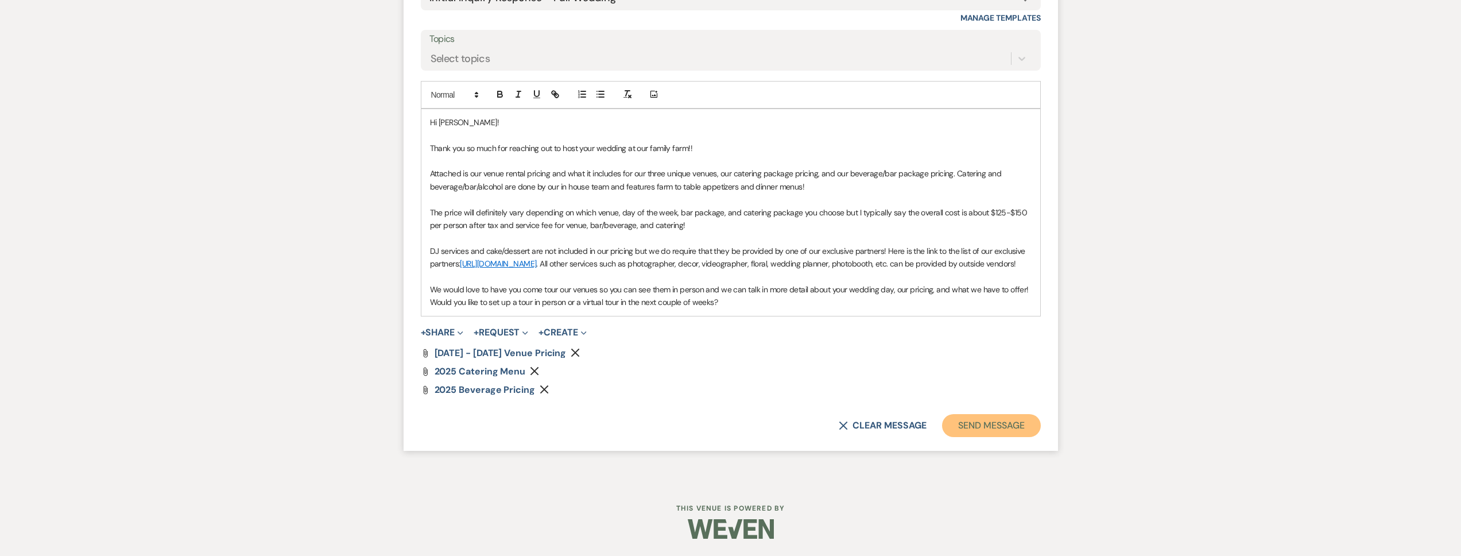
click at [972, 432] on button "Send Message" at bounding box center [991, 425] width 98 height 23
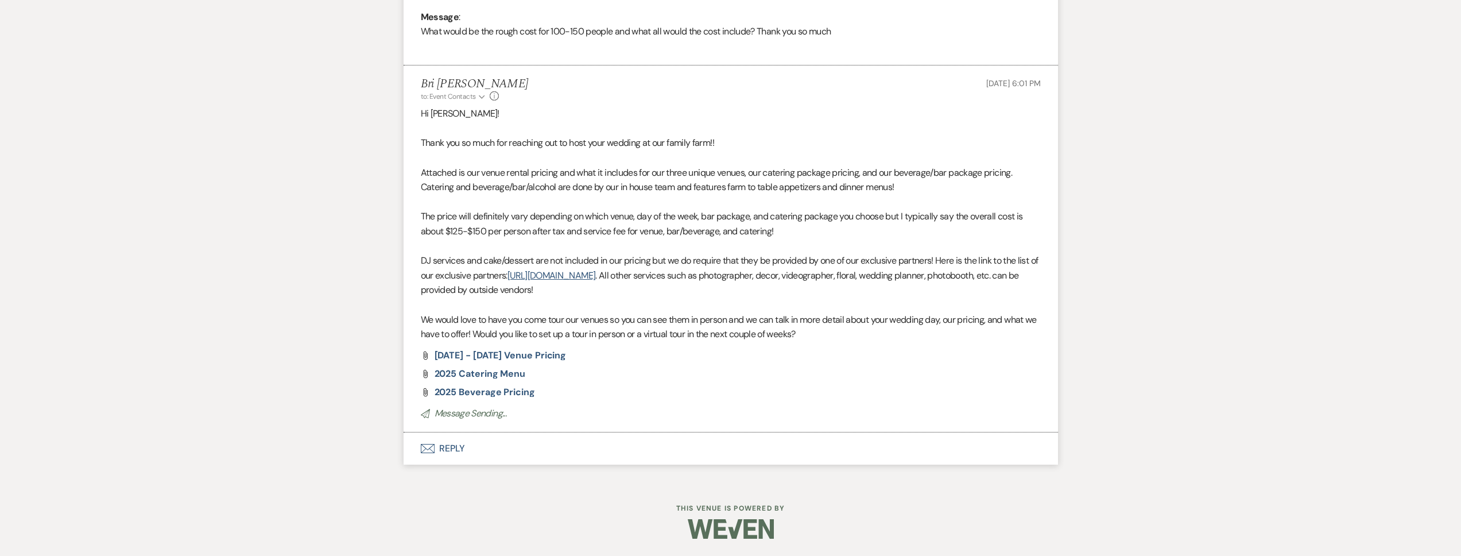
scroll to position [0, 0]
